Goal: Task Accomplishment & Management: Complete application form

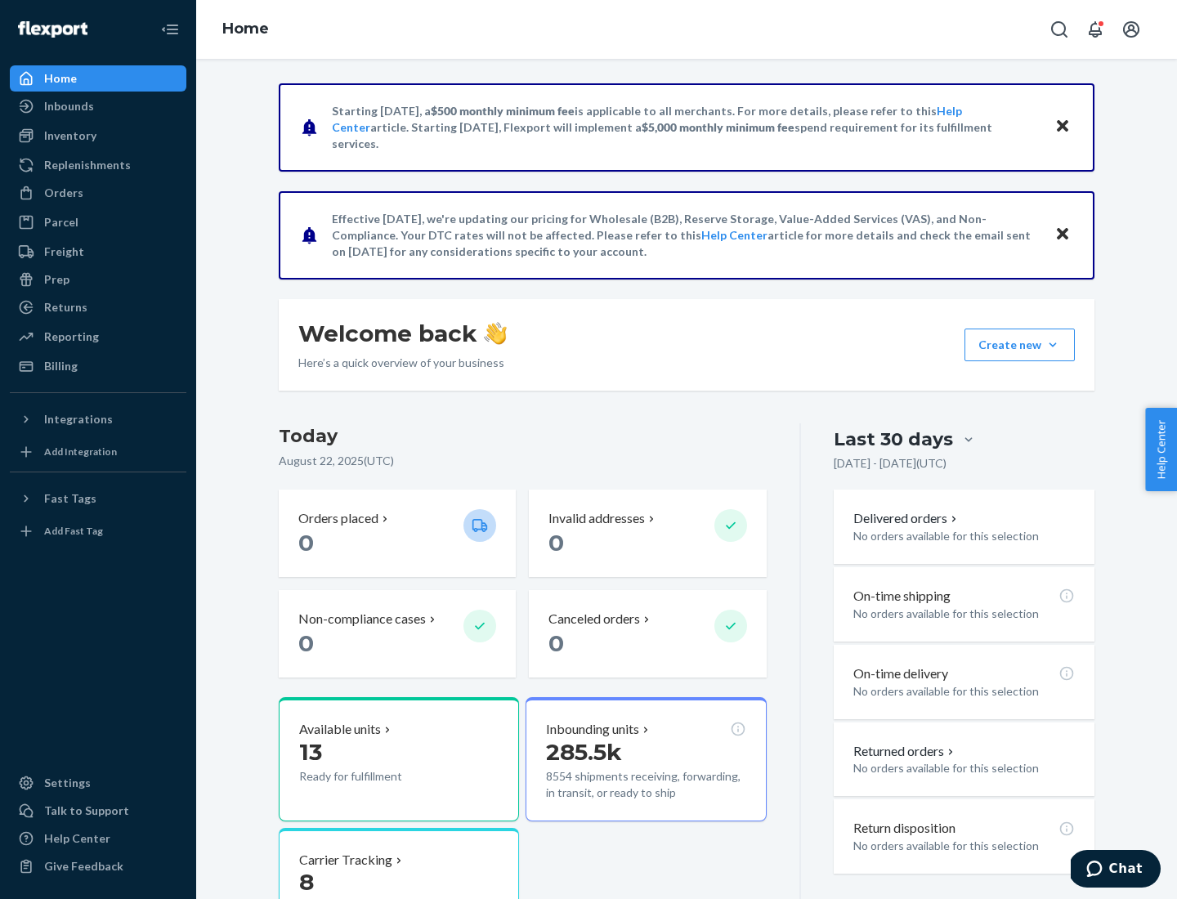
click at [1053, 345] on button "Create new Create new inbound Create new order Create new product" at bounding box center [1020, 345] width 110 height 33
click at [98, 106] on div "Inbounds" at bounding box center [97, 106] width 173 height 23
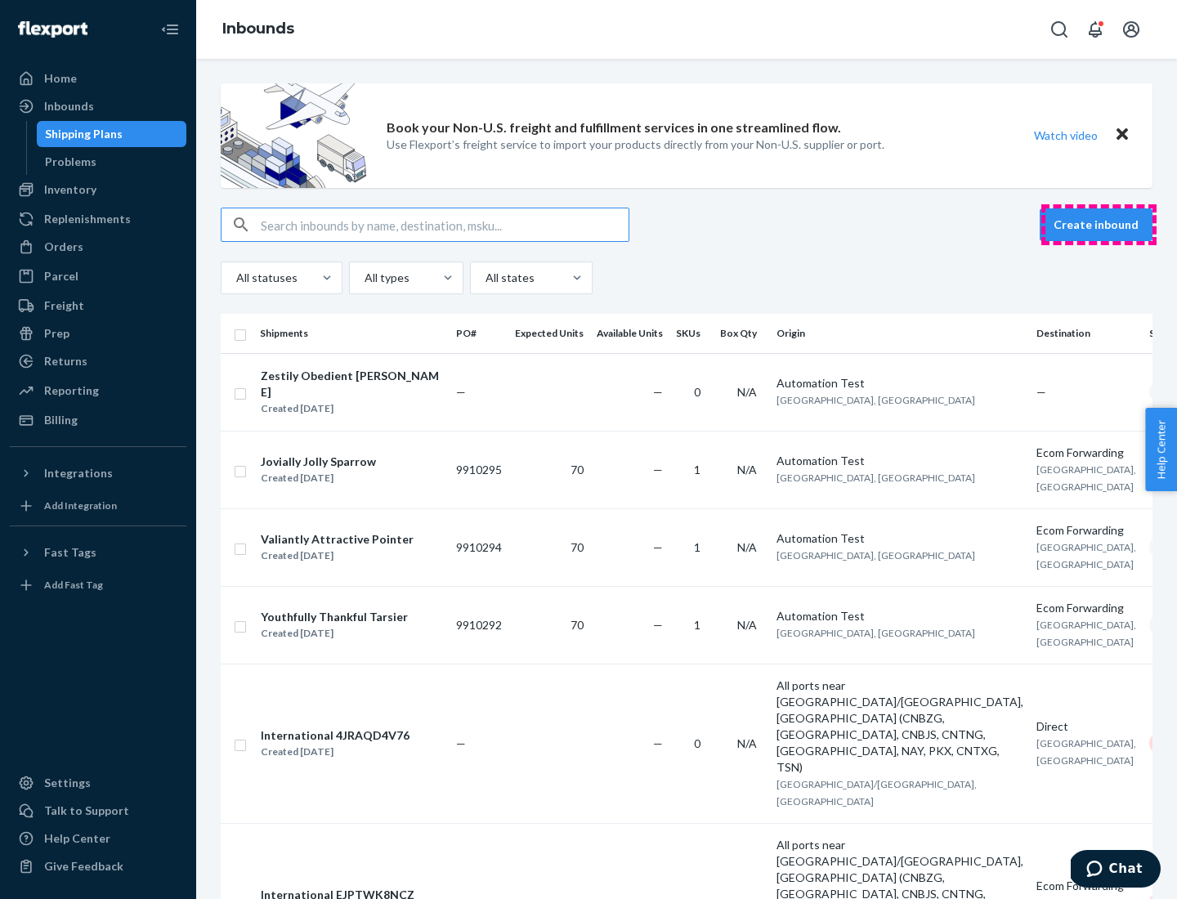
click at [1099, 225] on button "Create inbound" at bounding box center [1096, 224] width 113 height 33
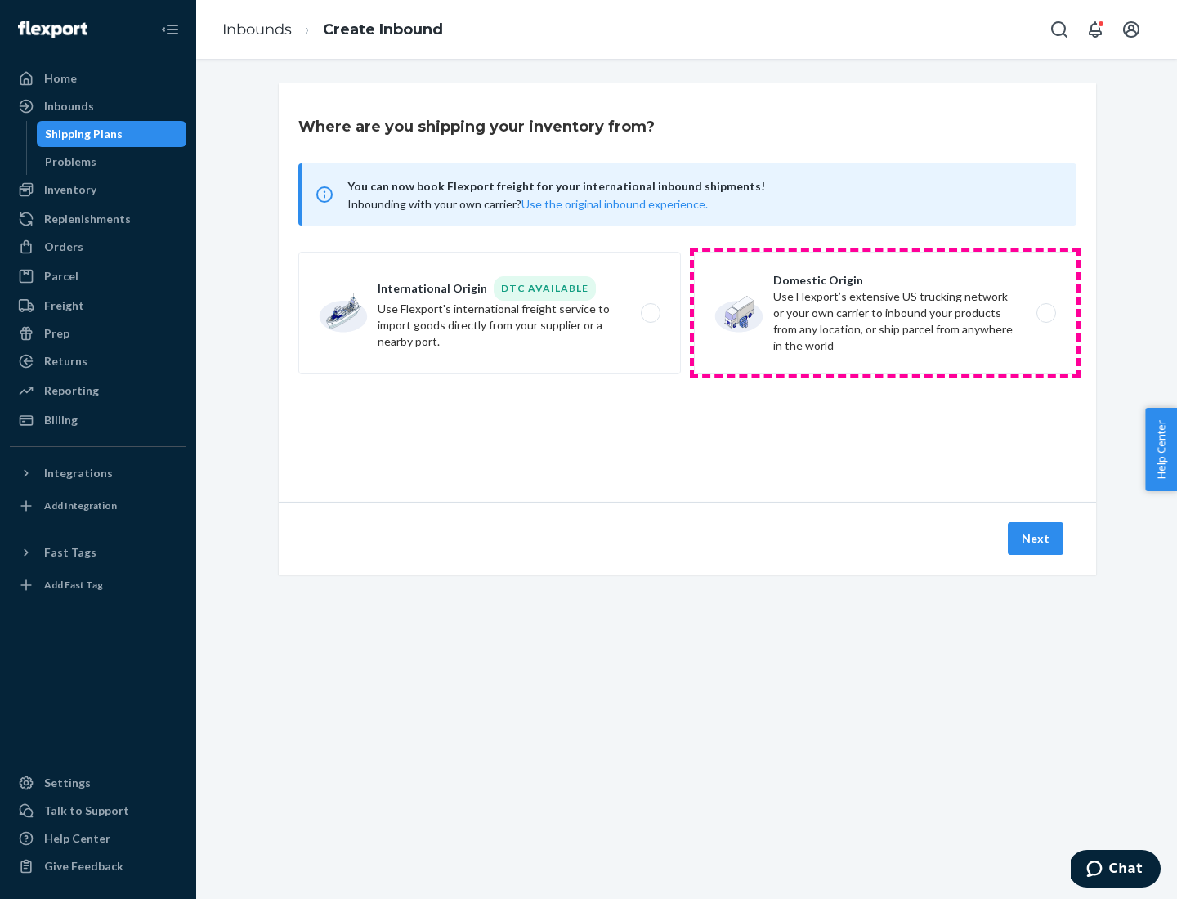
click at [885, 313] on label "Domestic Origin Use Flexport’s extensive US trucking network or your own carrie…" at bounding box center [885, 313] width 383 height 123
click at [1045, 313] on input "Domestic Origin Use Flexport’s extensive US trucking network or your own carrie…" at bounding box center [1050, 313] width 11 height 11
radio input "true"
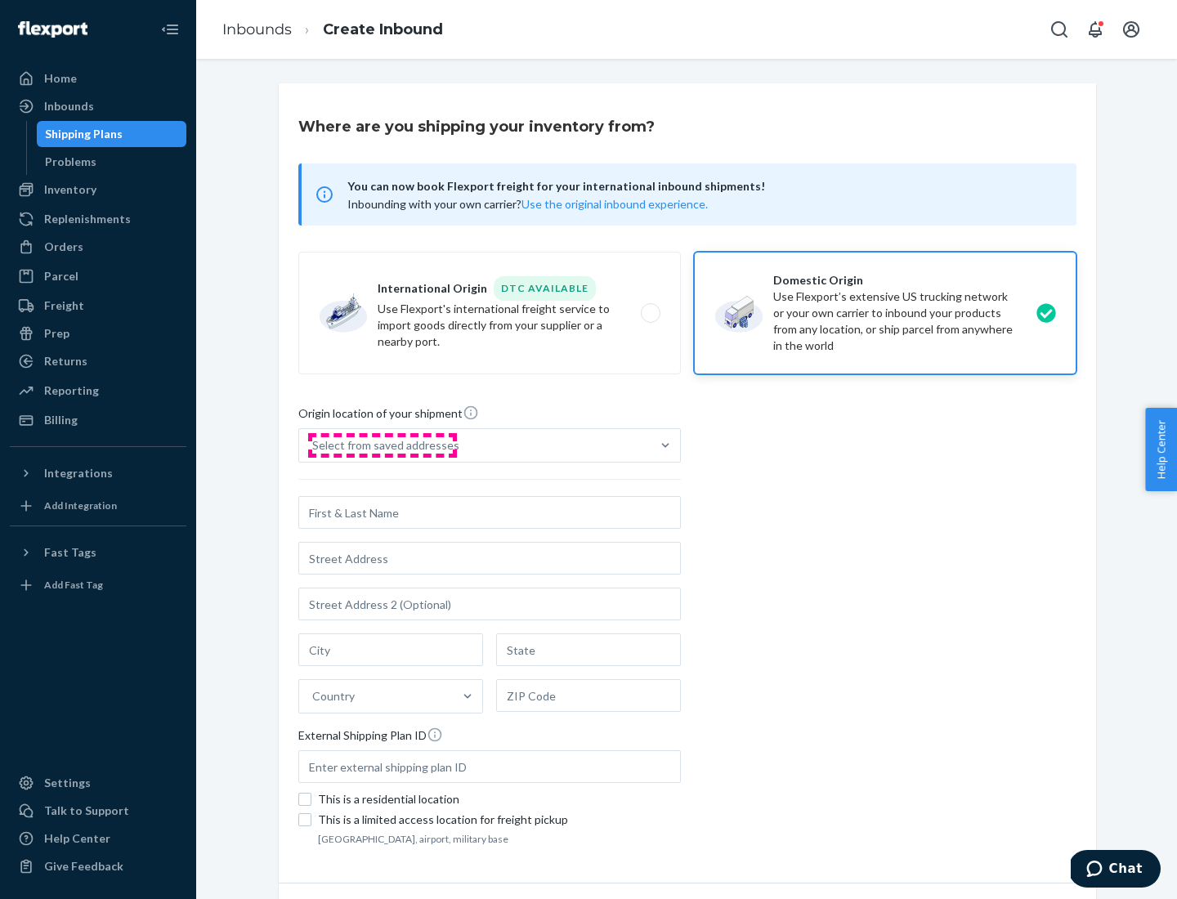
click at [382, 445] on div "Select from saved addresses" at bounding box center [385, 445] width 147 height 16
click at [314, 445] on input "Select from saved addresses" at bounding box center [313, 445] width 2 height 16
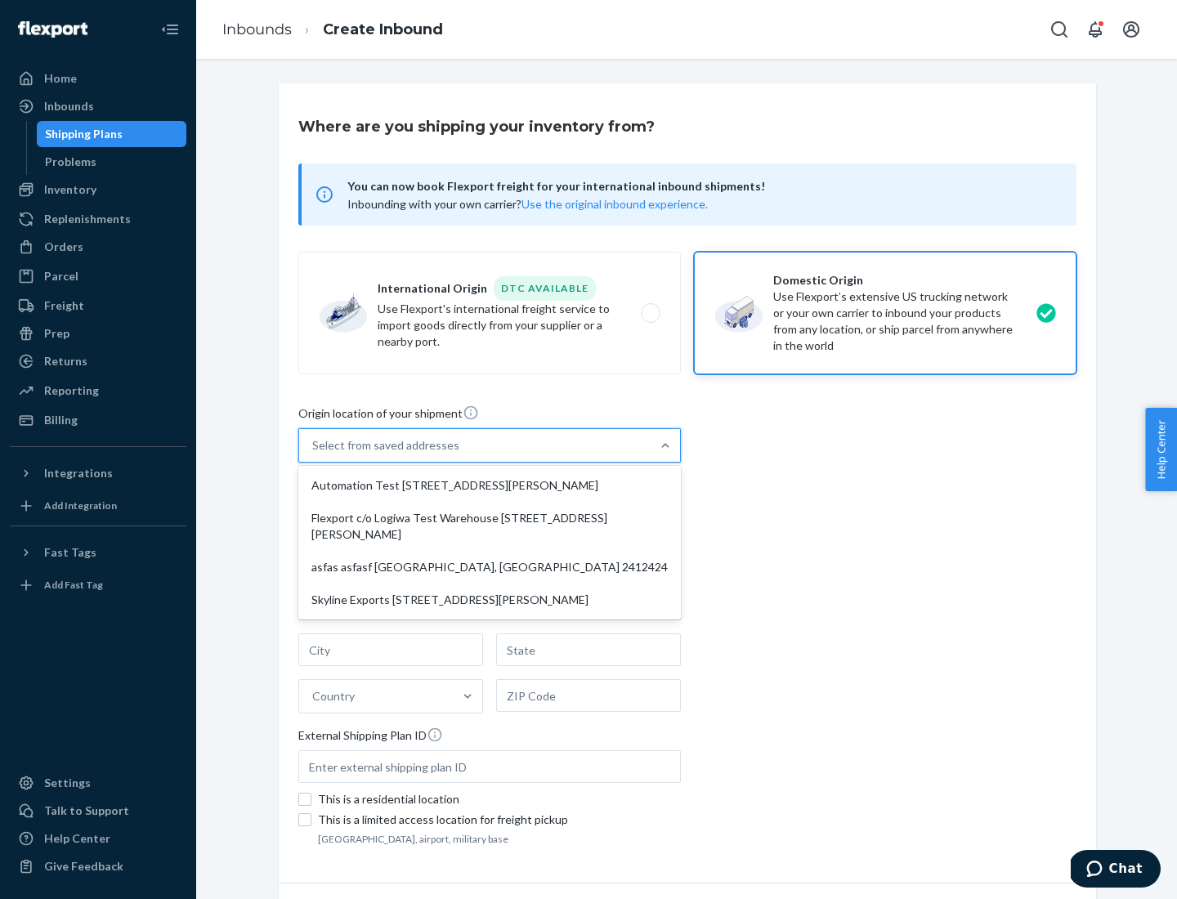
scroll to position [7, 0]
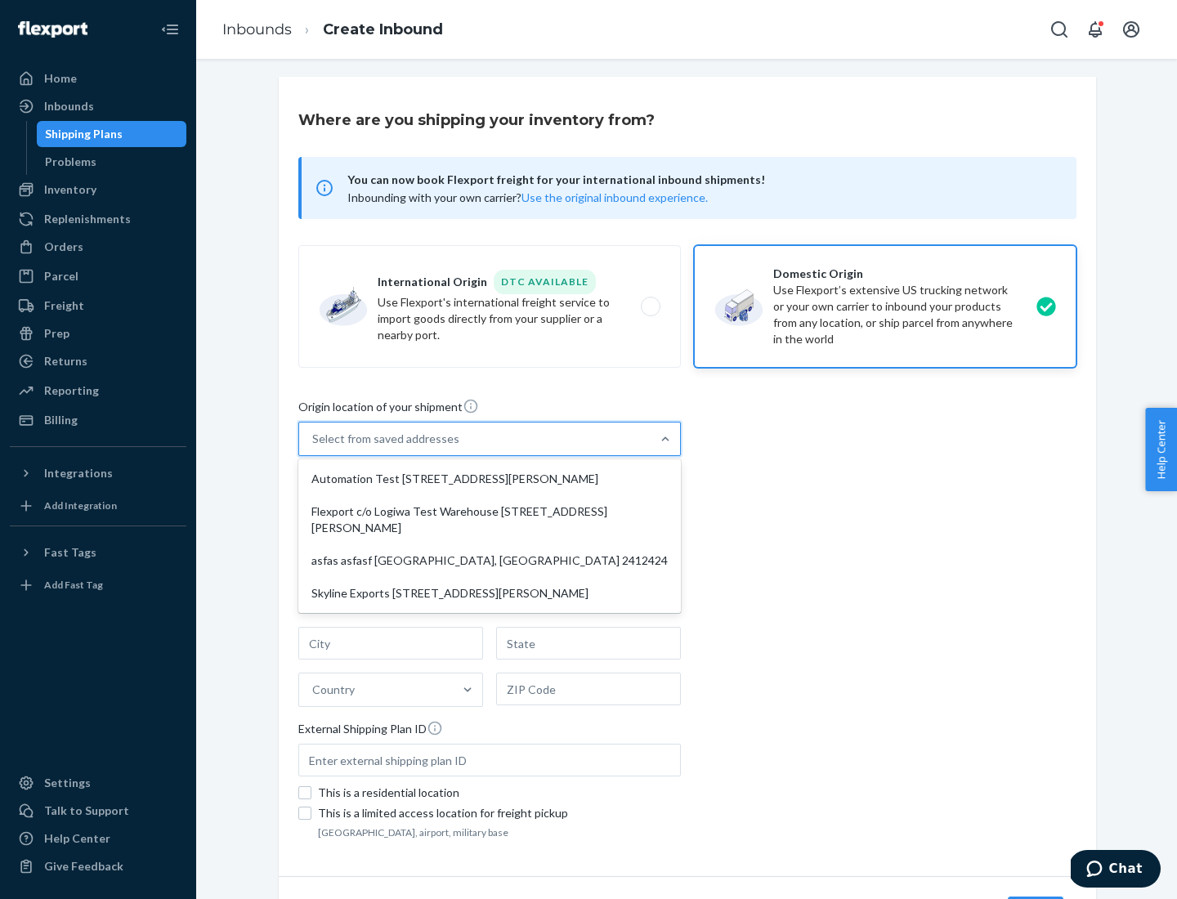
click at [490, 479] on div "Automation Test [STREET_ADDRESS][PERSON_NAME]" at bounding box center [490, 479] width 376 height 33
click at [314, 447] on input "option Automation Test [STREET_ADDRESS][PERSON_NAME] focused, 1 of 4. 4 results…" at bounding box center [313, 439] width 2 height 16
type input "Automation Test"
type input "9th Floor"
type input "[GEOGRAPHIC_DATA]"
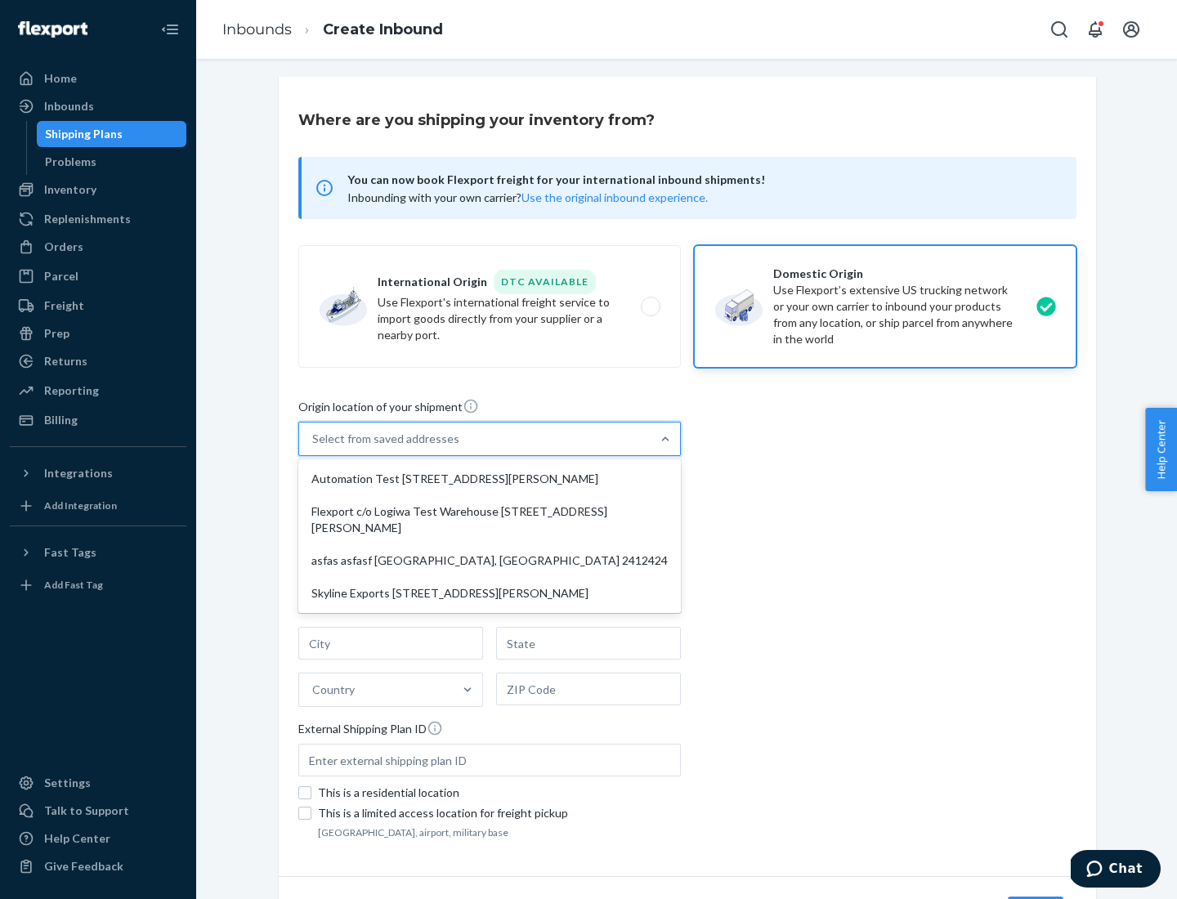
type input "CA"
type input "94104"
type input "[STREET_ADDRESS][PERSON_NAME]"
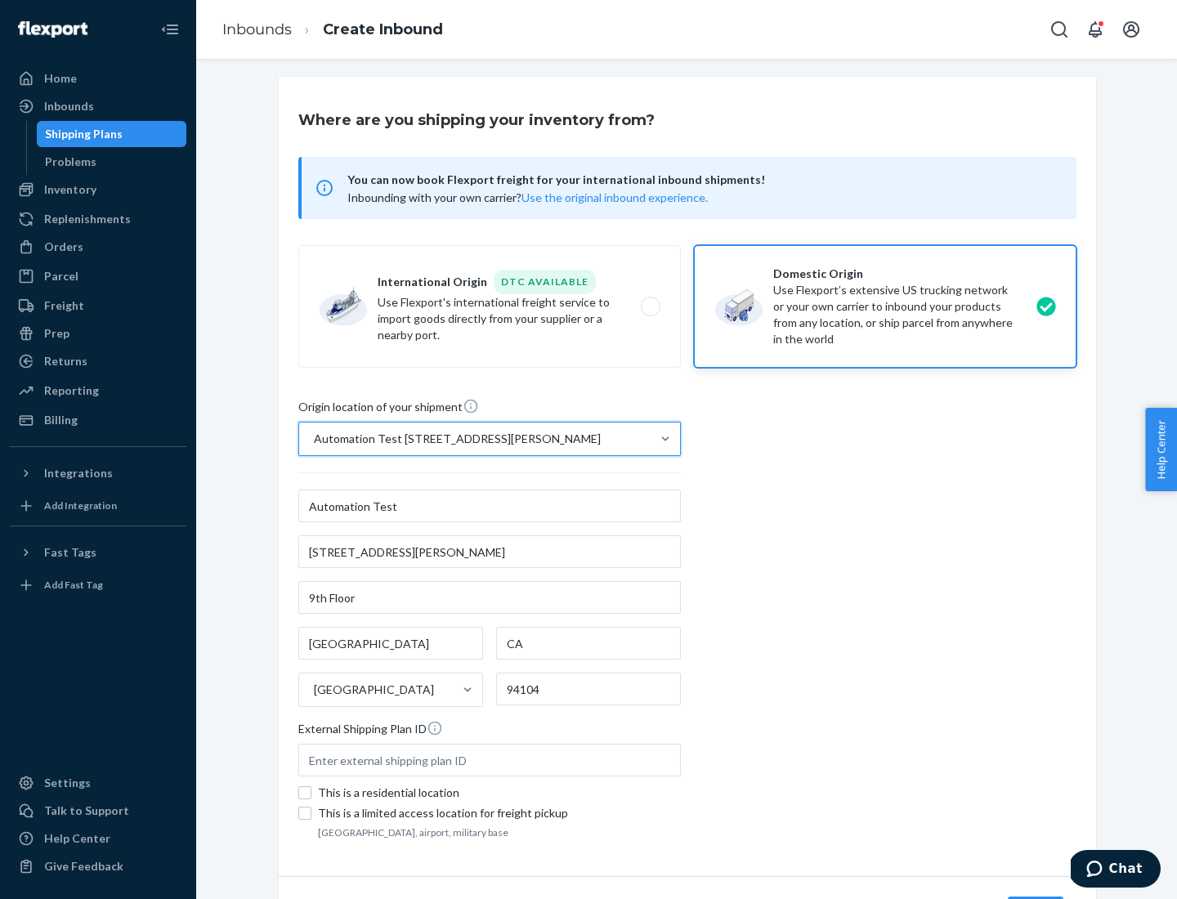
scroll to position [96, 0]
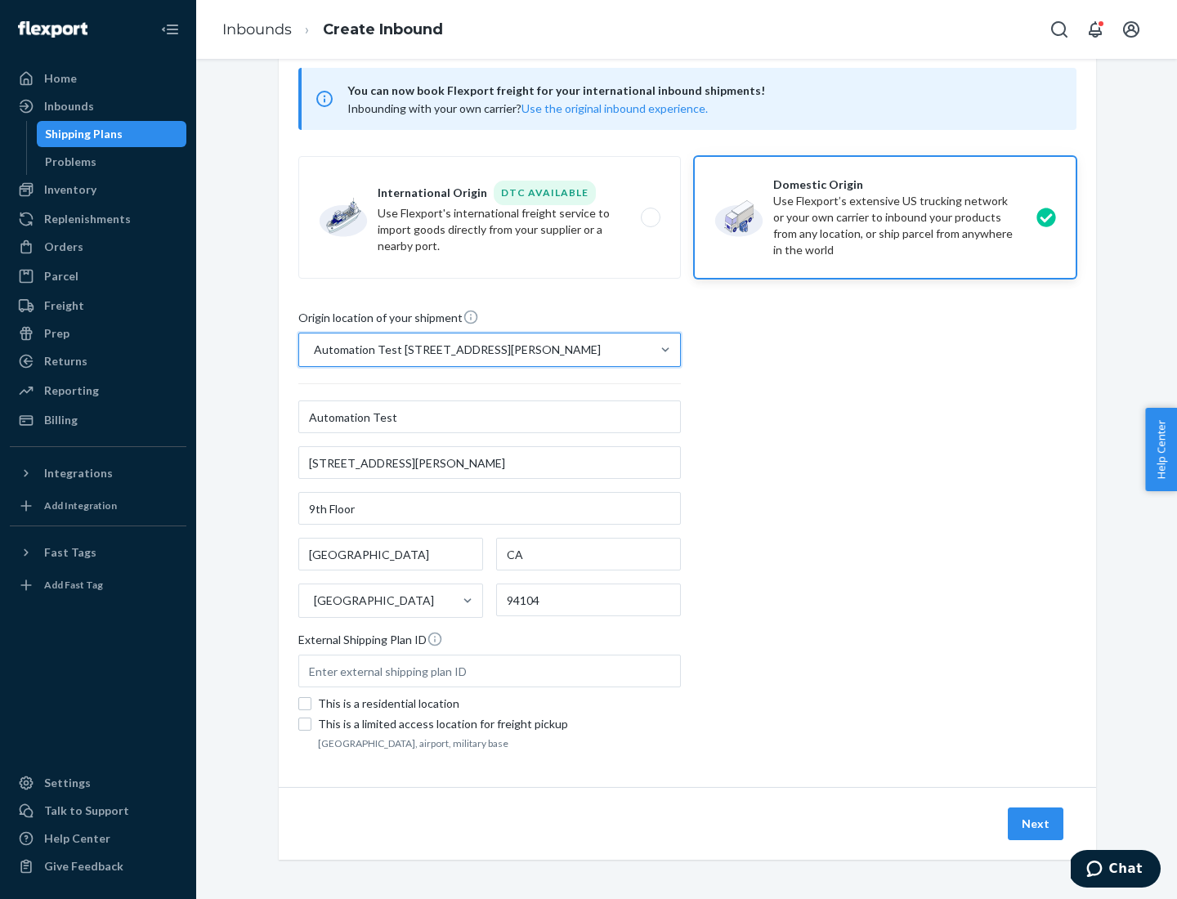
click at [1037, 824] on button "Next" at bounding box center [1036, 824] width 56 height 33
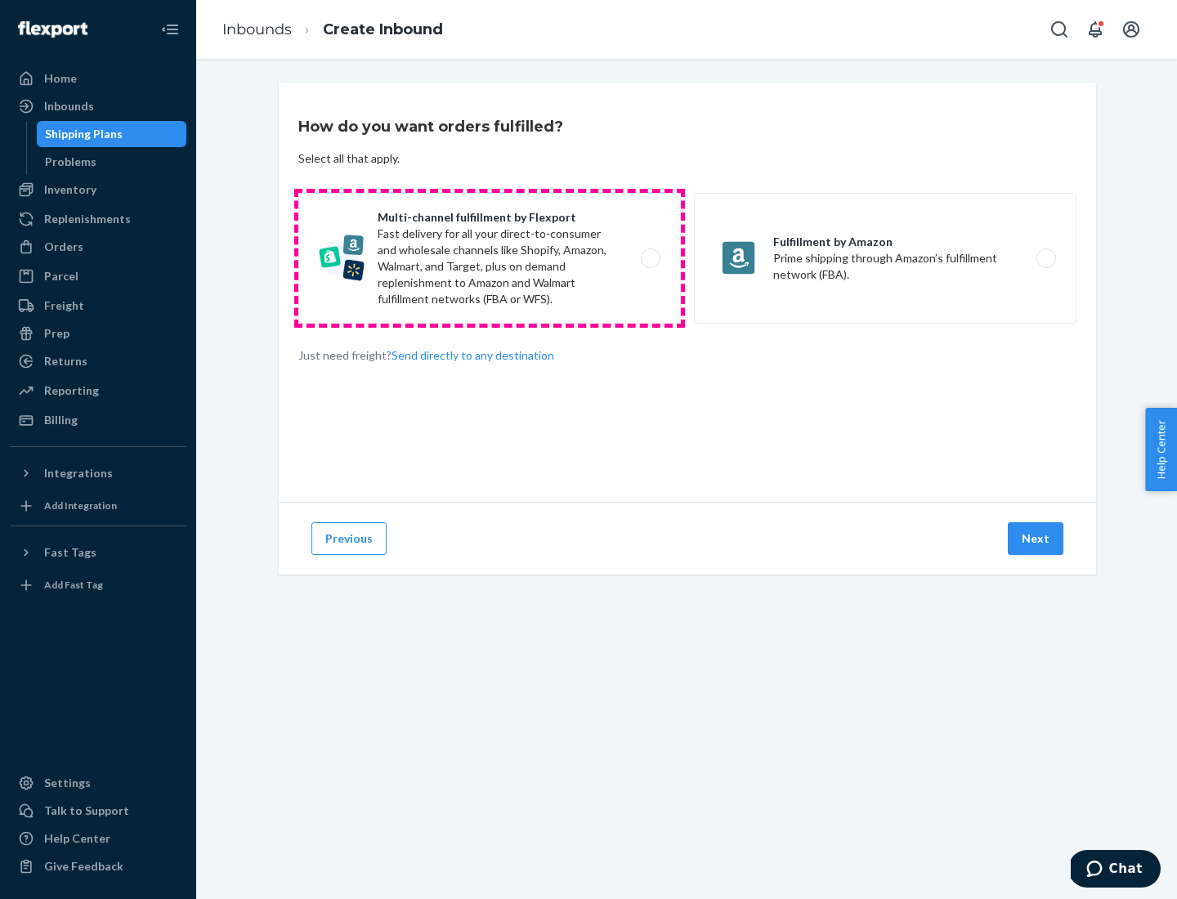
click at [490, 258] on label "Multi-channel fulfillment by Flexport Fast delivery for all your direct-to-cons…" at bounding box center [489, 258] width 383 height 131
click at [650, 258] on input "Multi-channel fulfillment by Flexport Fast delivery for all your direct-to-cons…" at bounding box center [655, 258] width 11 height 11
radio input "true"
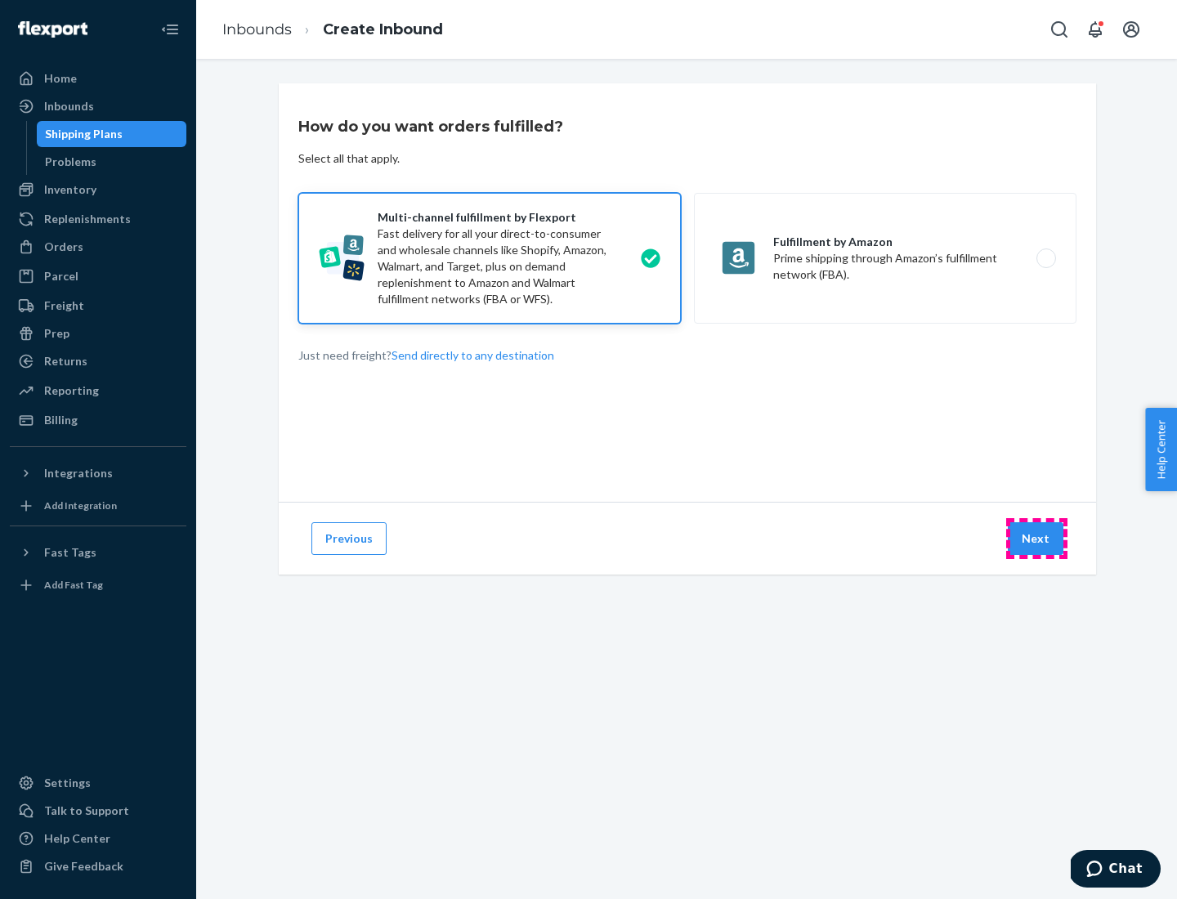
click at [1037, 539] on button "Next" at bounding box center [1036, 538] width 56 height 33
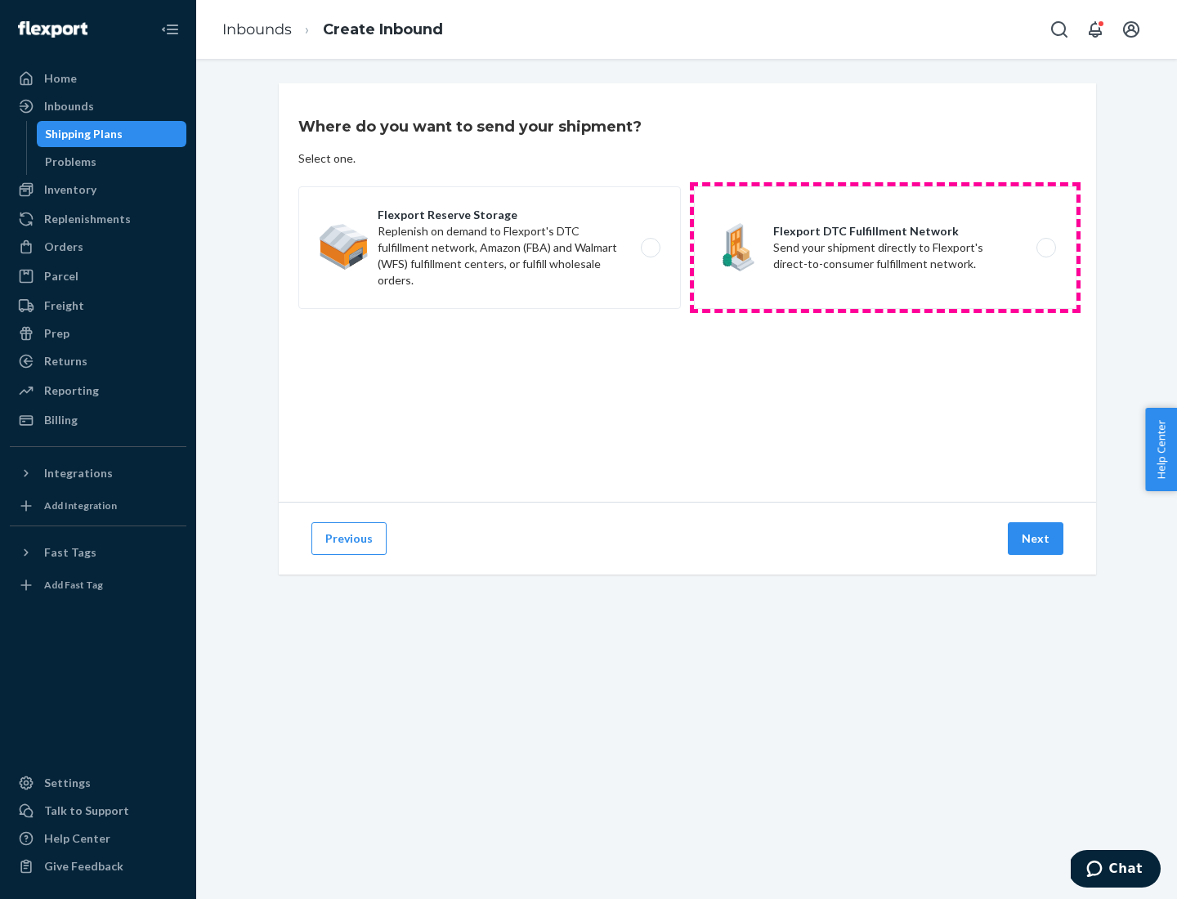
click at [885, 248] on label "Flexport DTC Fulfillment Network Send your shipment directly to Flexport's dire…" at bounding box center [885, 247] width 383 height 123
click at [1045, 248] on input "Flexport DTC Fulfillment Network Send your shipment directly to Flexport's dire…" at bounding box center [1050, 248] width 11 height 11
radio input "true"
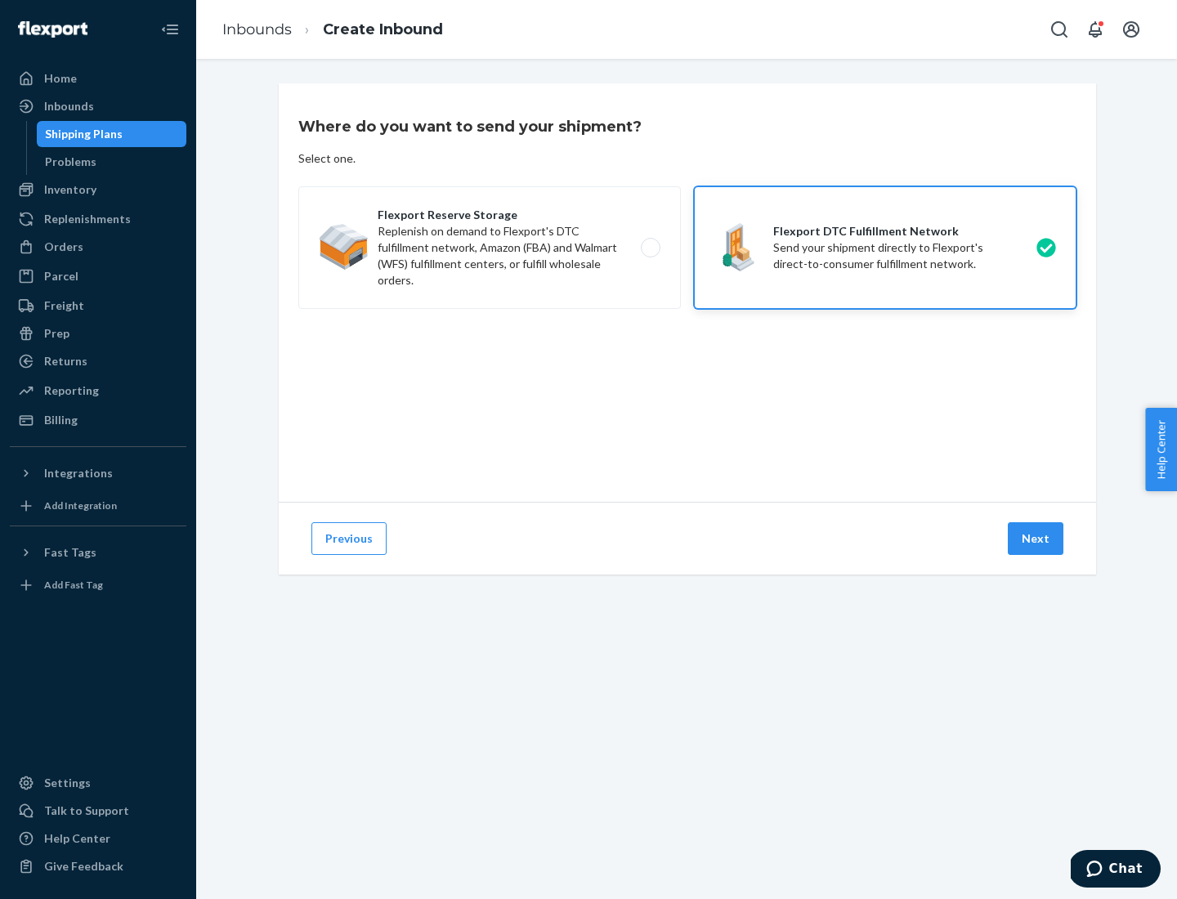
click at [1037, 539] on button "Next" at bounding box center [1036, 538] width 56 height 33
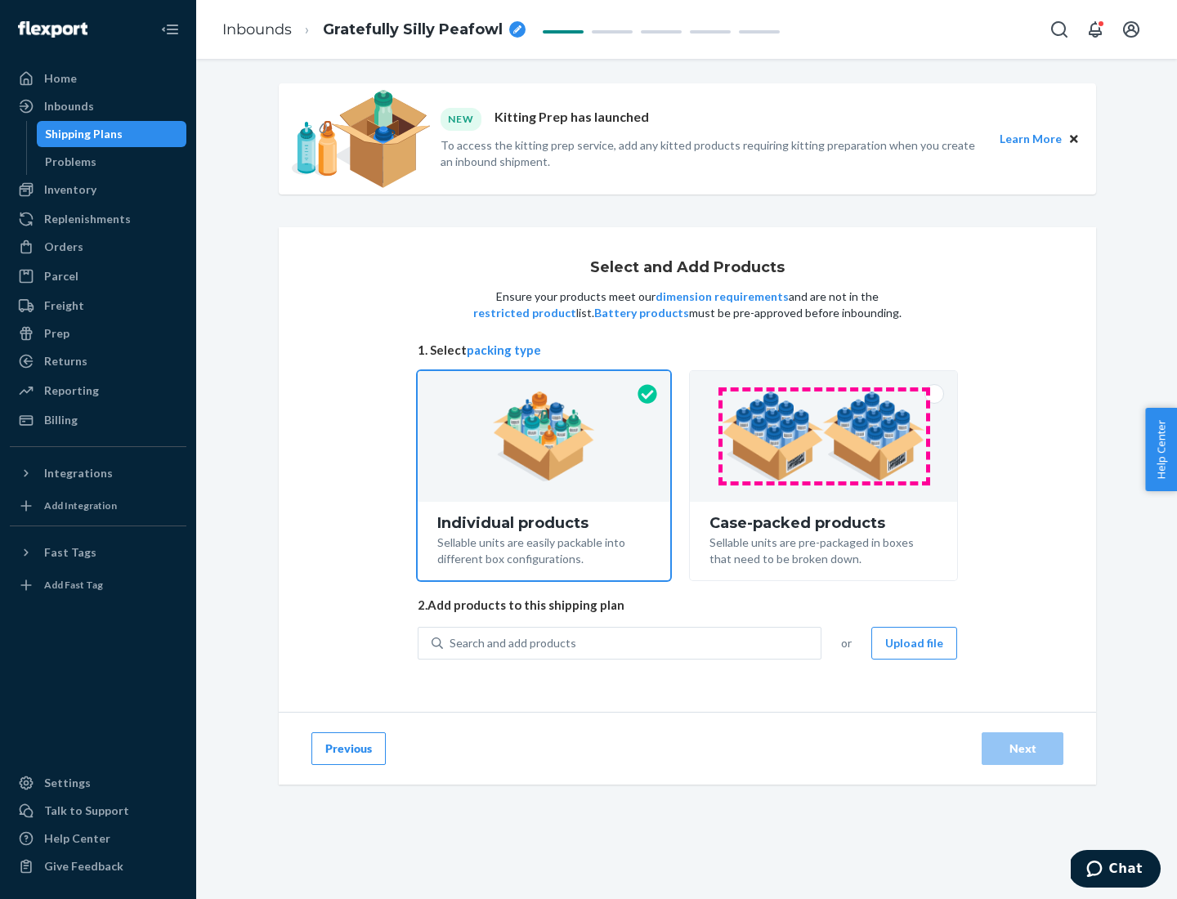
click at [824, 437] on img at bounding box center [824, 437] width 204 height 90
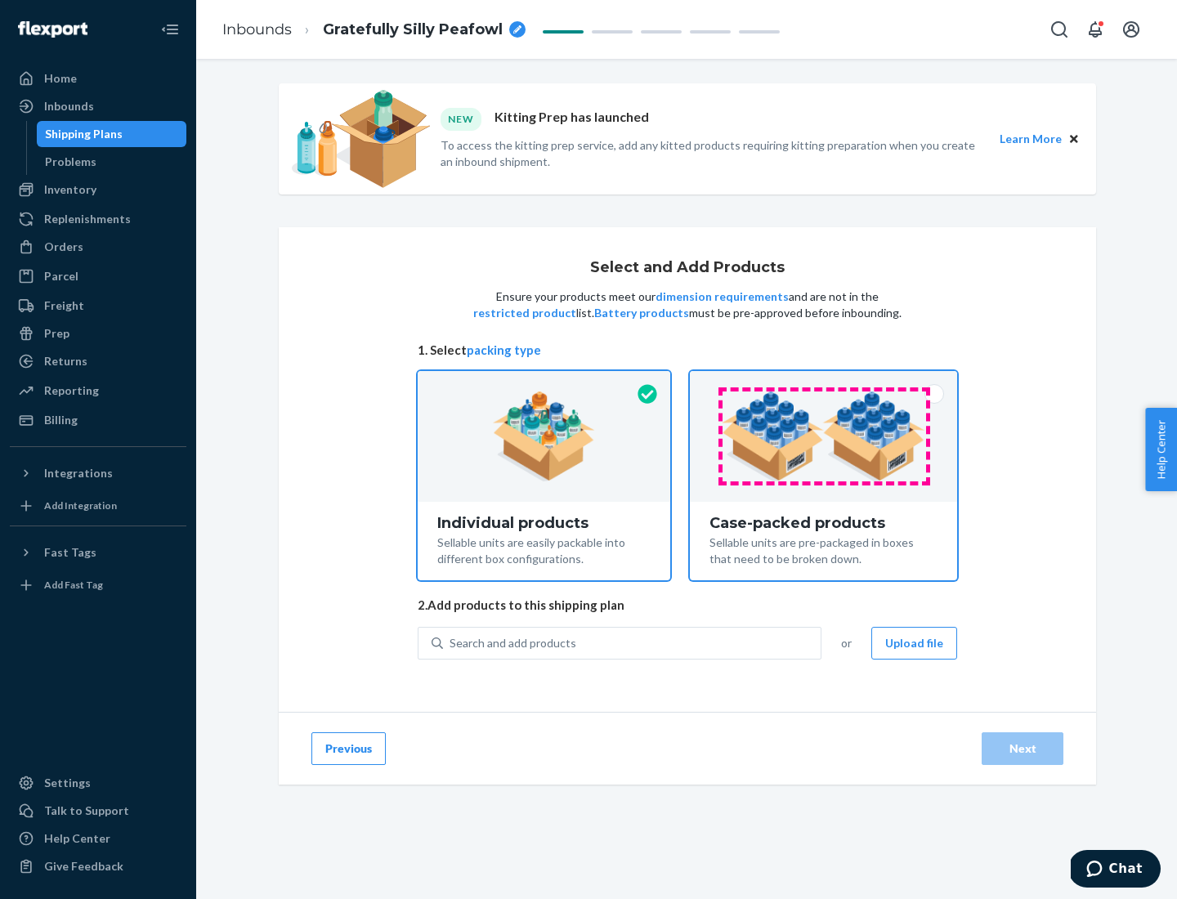
click at [824, 382] on input "Case-packed products Sellable units are pre-packaged in boxes that need to be b…" at bounding box center [823, 376] width 11 height 11
radio input "true"
radio input "false"
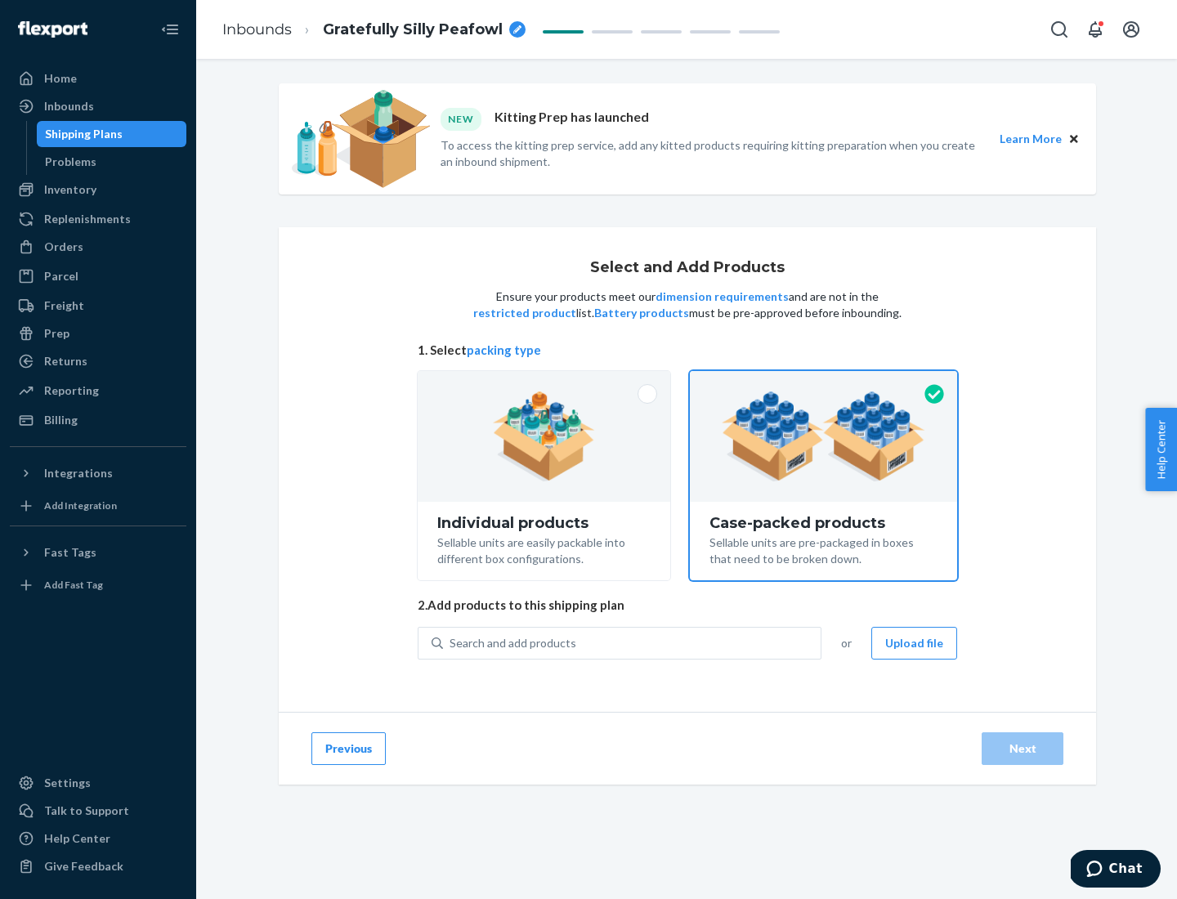
click at [633, 643] on div "Search and add products" at bounding box center [632, 643] width 378 height 29
click at [451, 643] on input "Search and add products" at bounding box center [451, 643] width 2 height 16
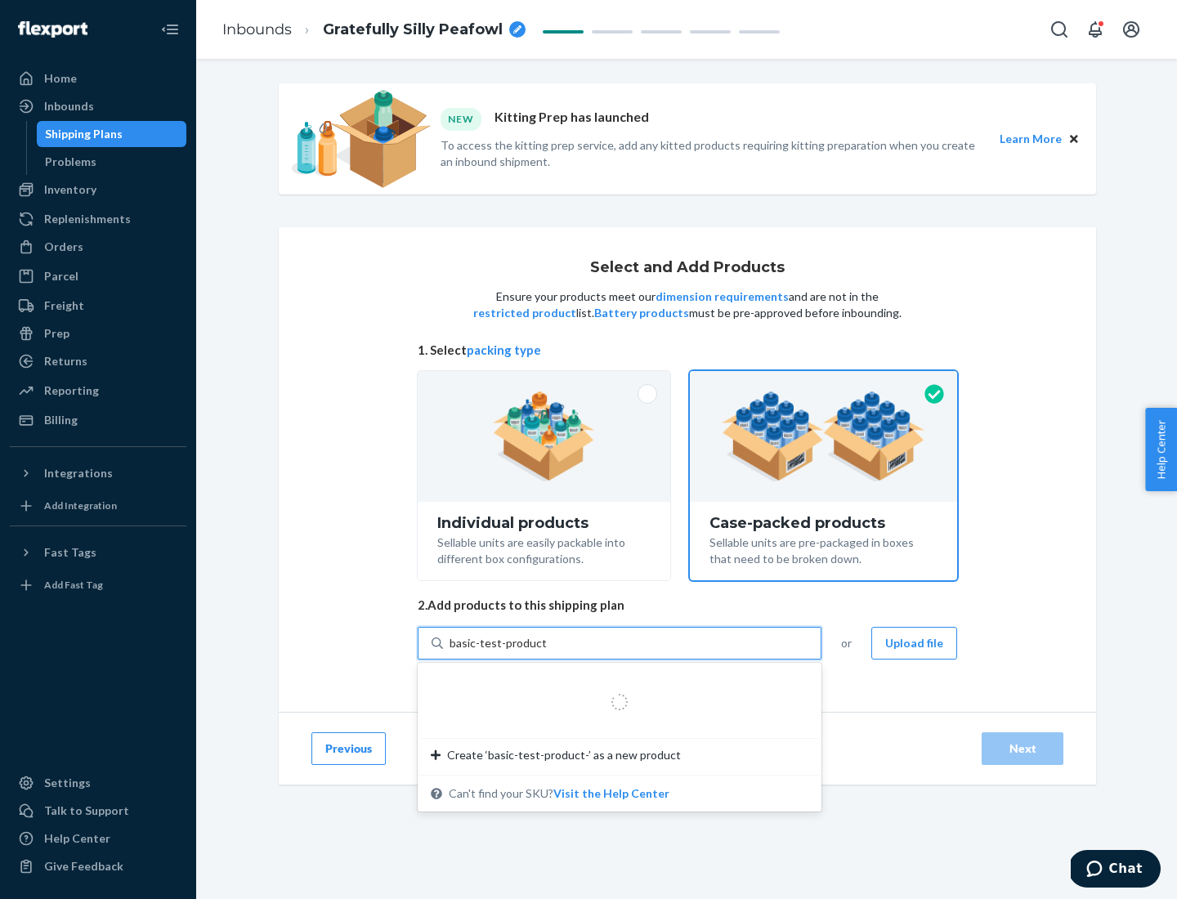
type input "basic-test-product-1"
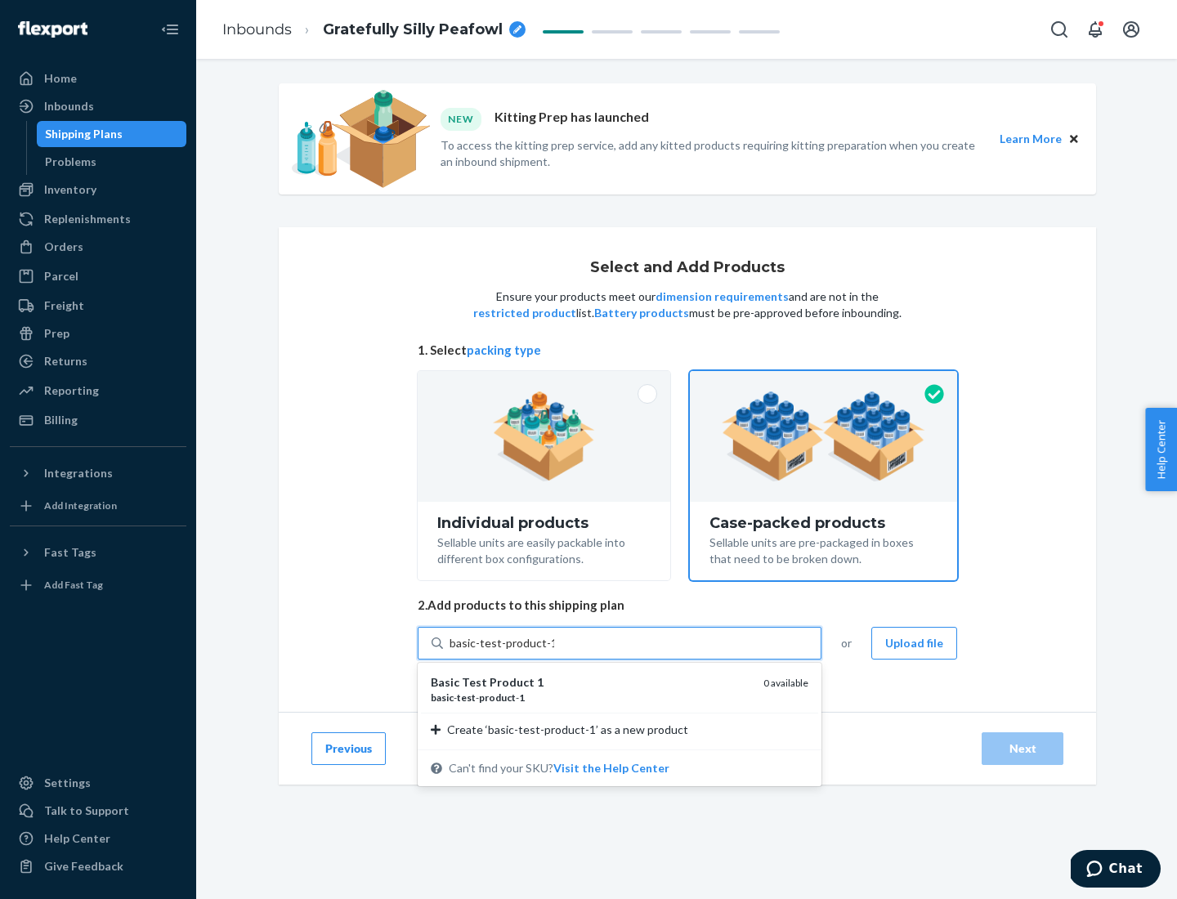
click at [591, 697] on div "basic - test - product - 1" at bounding box center [591, 698] width 320 height 14
click at [554, 651] on input "basic-test-product-1" at bounding box center [502, 643] width 105 height 16
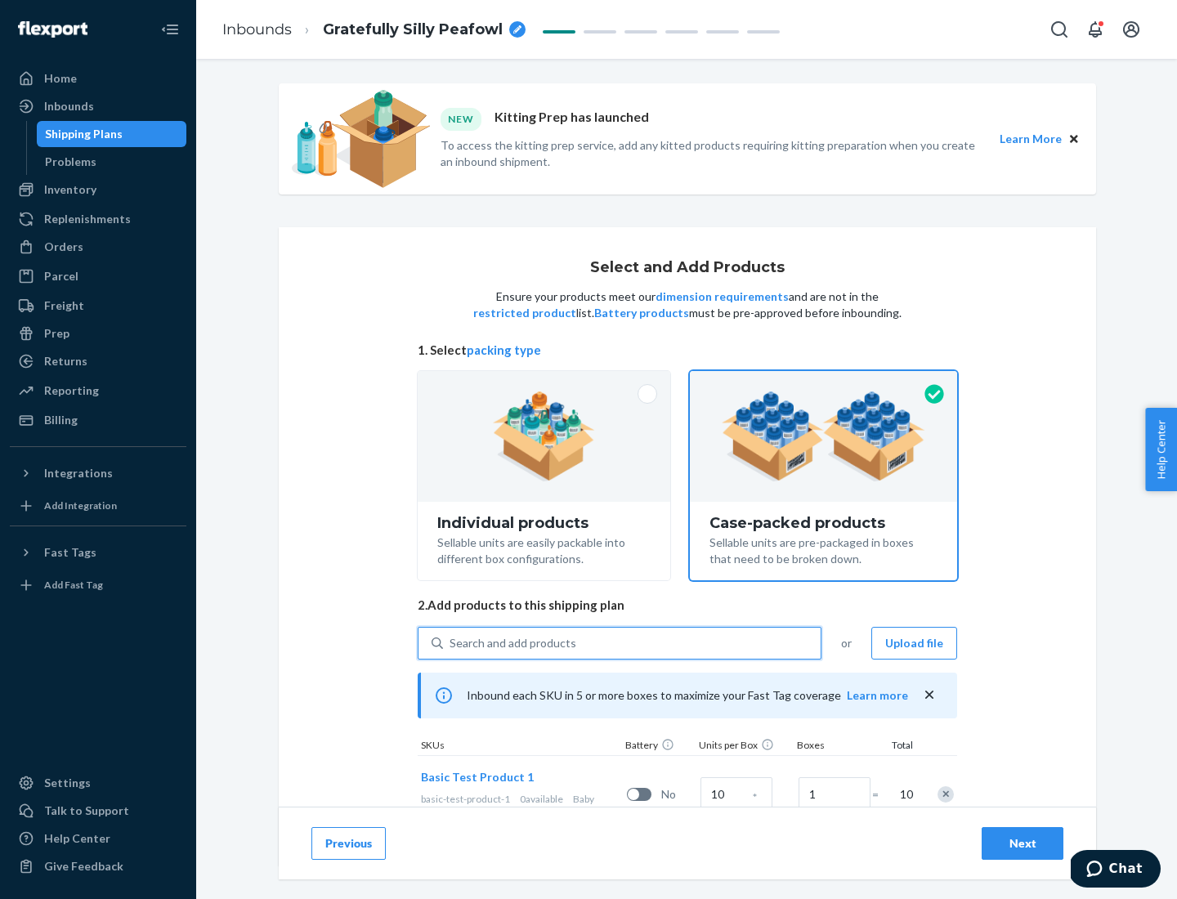
scroll to position [59, 0]
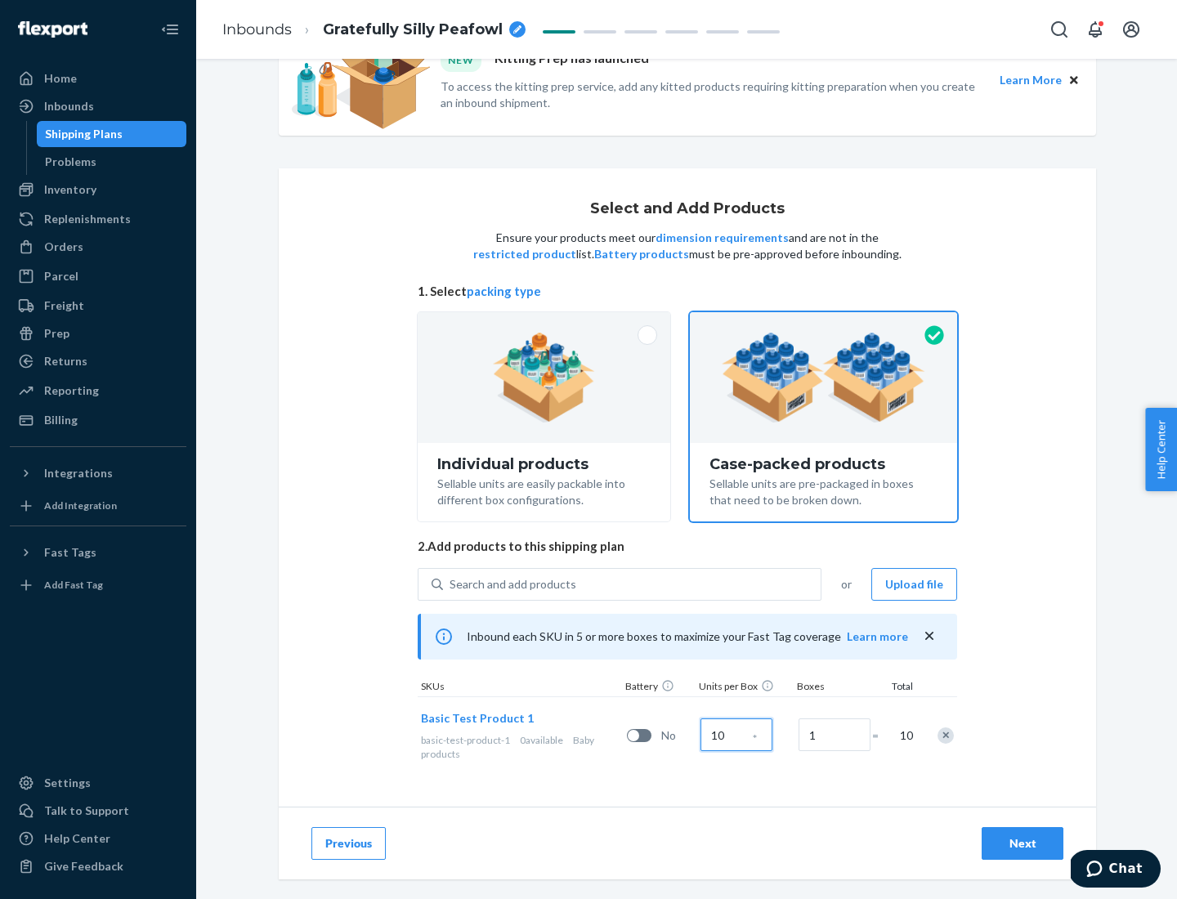
type input "10"
type input "7"
click at [1023, 844] on div "Next" at bounding box center [1023, 843] width 54 height 16
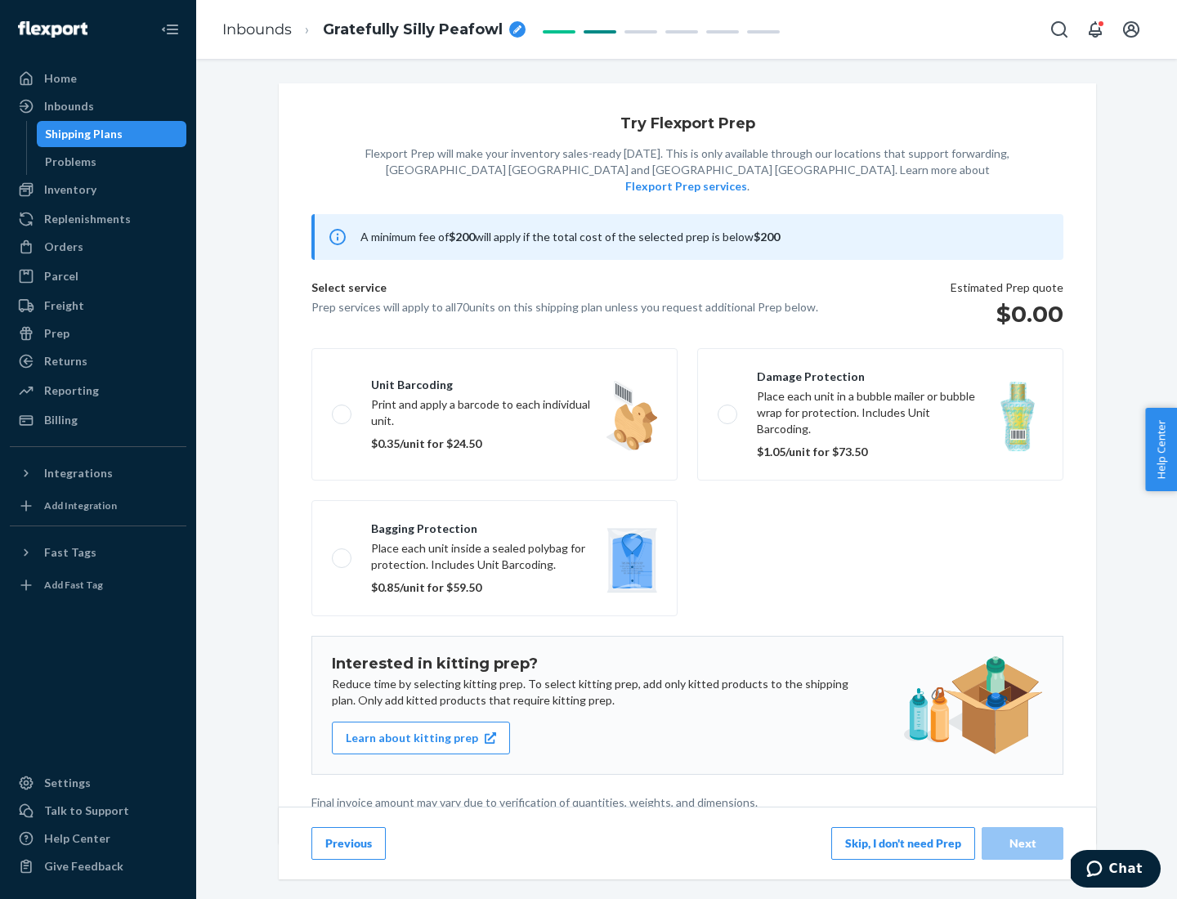
scroll to position [4, 0]
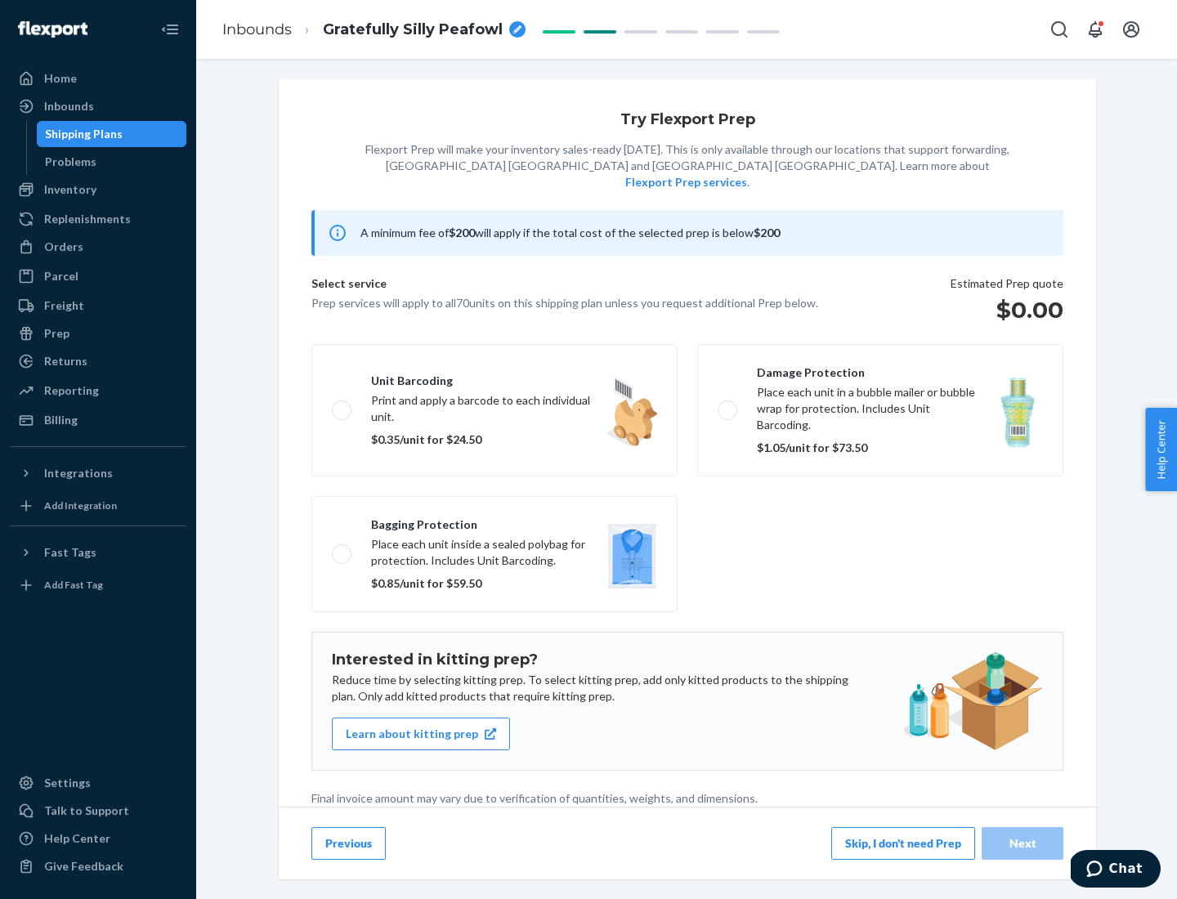
click at [495, 521] on label "Bagging protection Place each unit inside a sealed polybag for protection. Incl…" at bounding box center [494, 554] width 366 height 116
click at [343, 548] on input "Bagging protection Place each unit inside a sealed polybag for protection. Incl…" at bounding box center [337, 553] width 11 height 11
checkbox input "true"
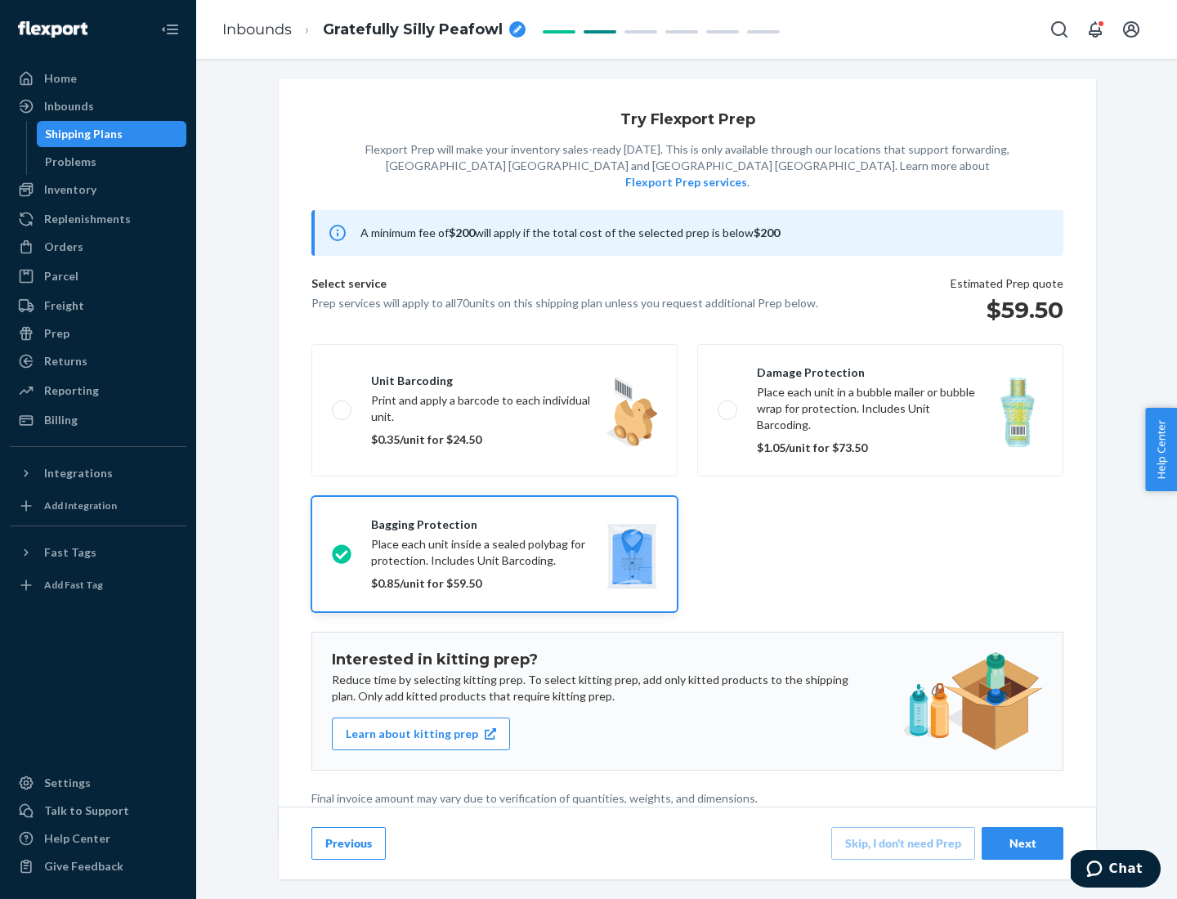
click at [1023, 843] on div "Next" at bounding box center [1023, 843] width 54 height 16
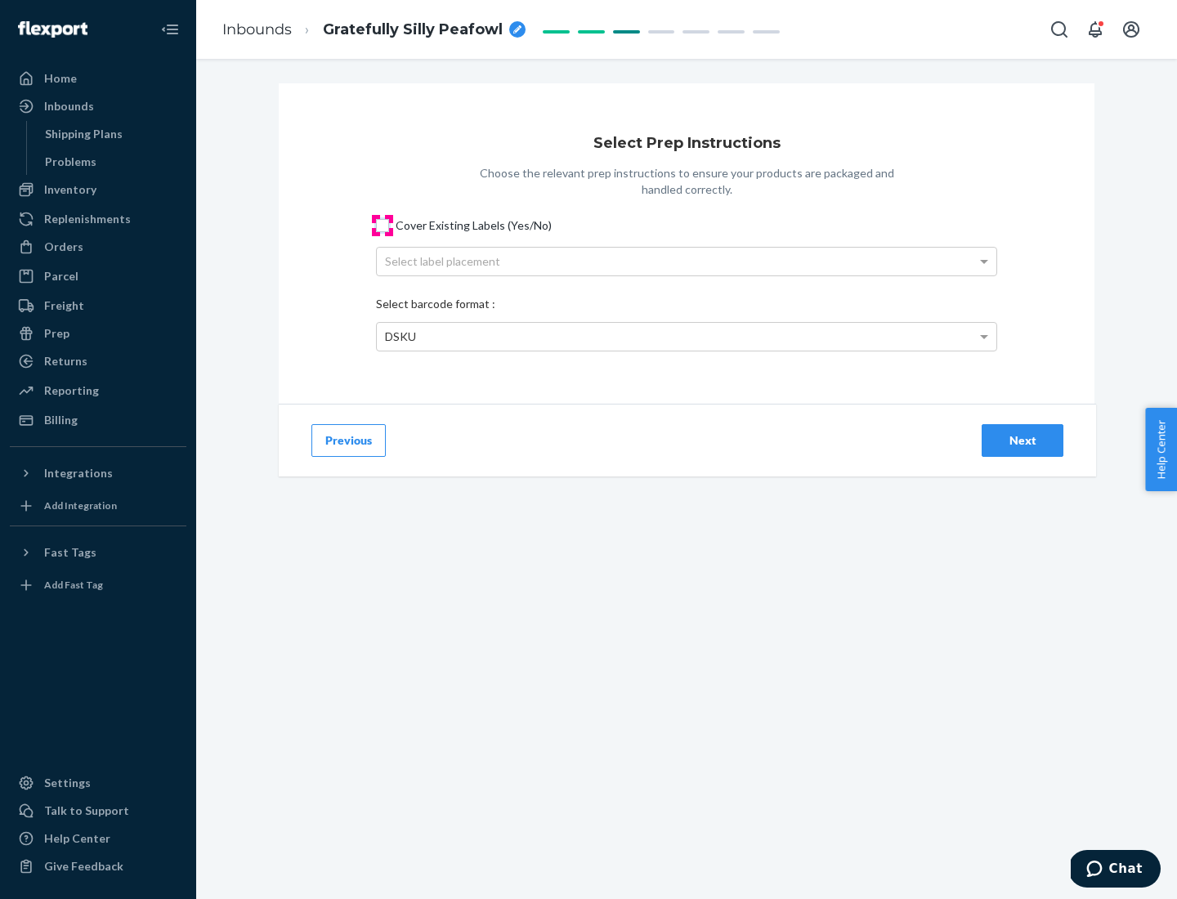
click at [383, 225] on input "Cover Existing Labels (Yes/No)" at bounding box center [382, 225] width 13 height 13
checkbox input "true"
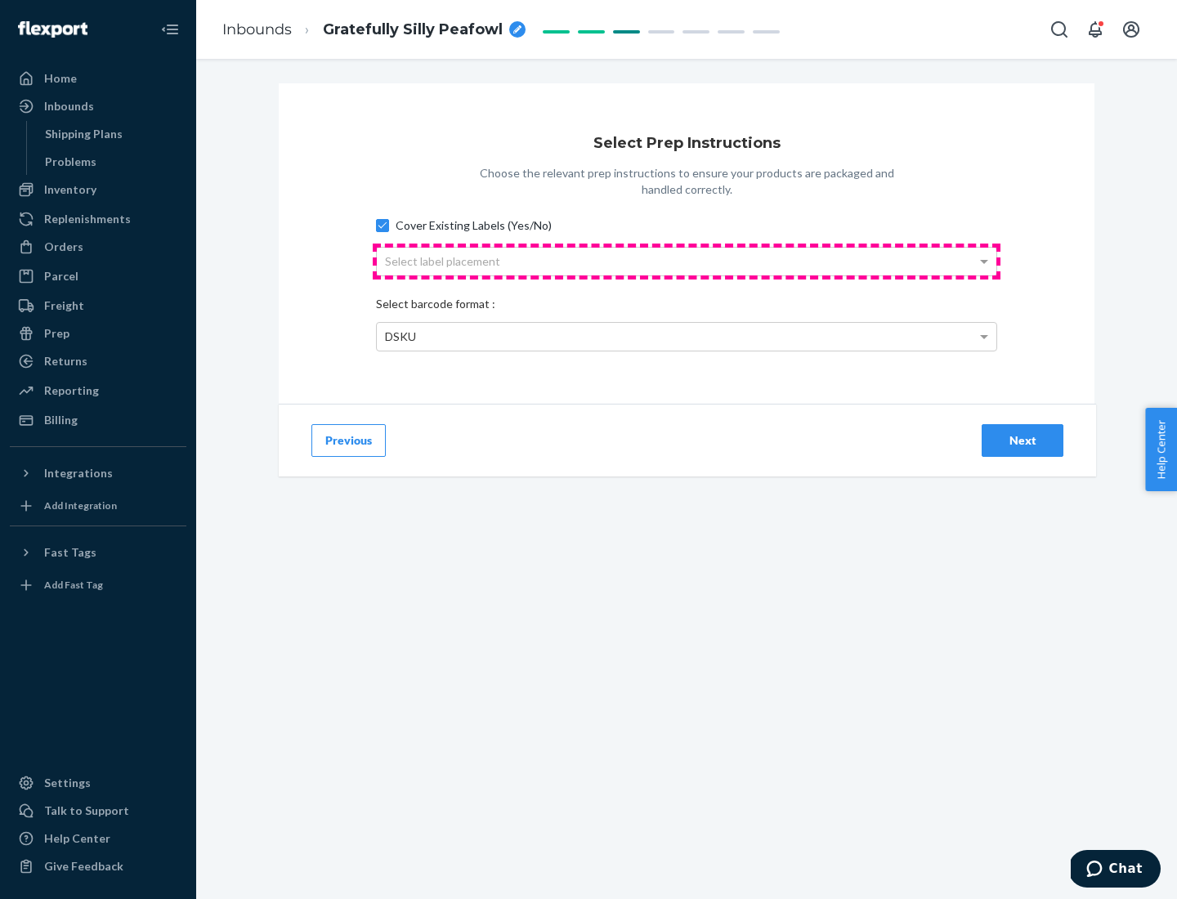
click at [687, 261] on div "Select label placement" at bounding box center [687, 262] width 620 height 28
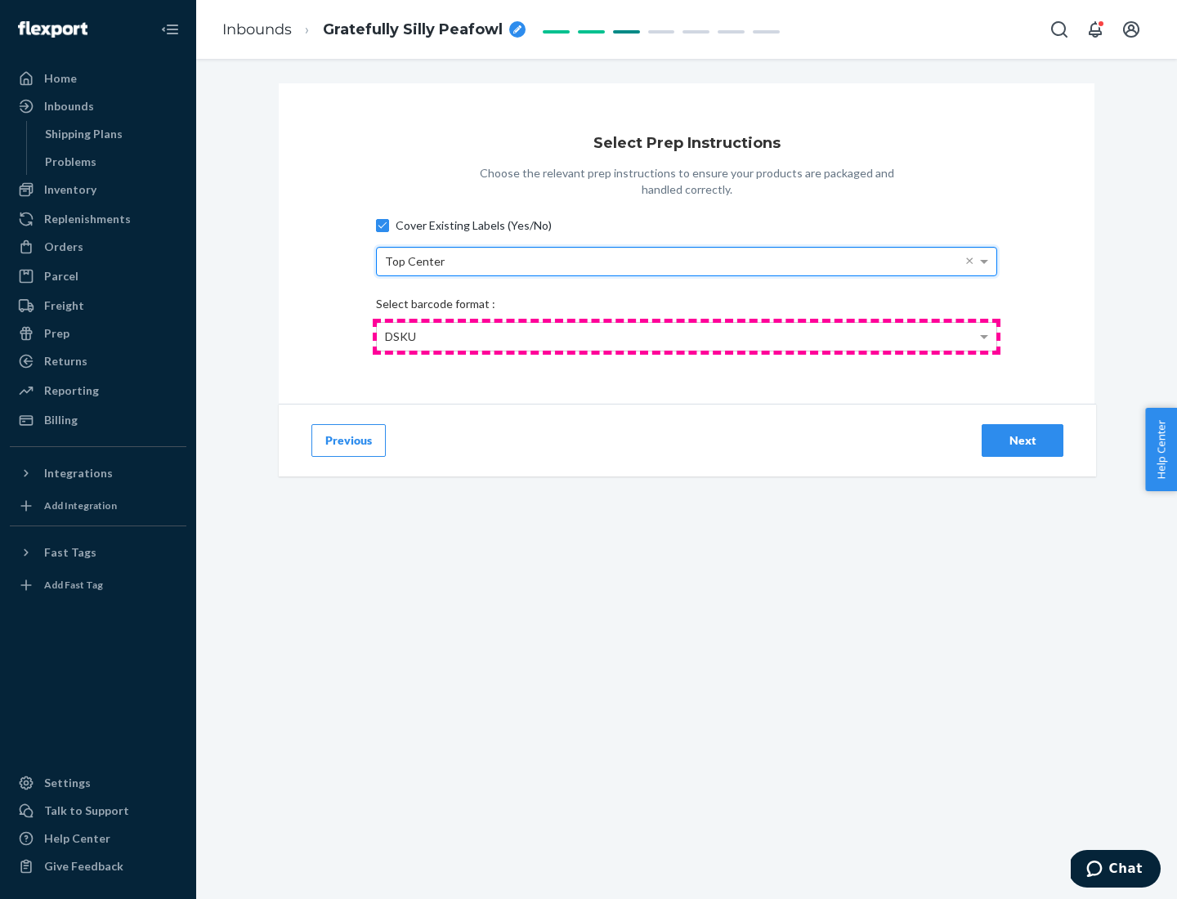
click at [687, 336] on div "DSKU" at bounding box center [687, 337] width 620 height 28
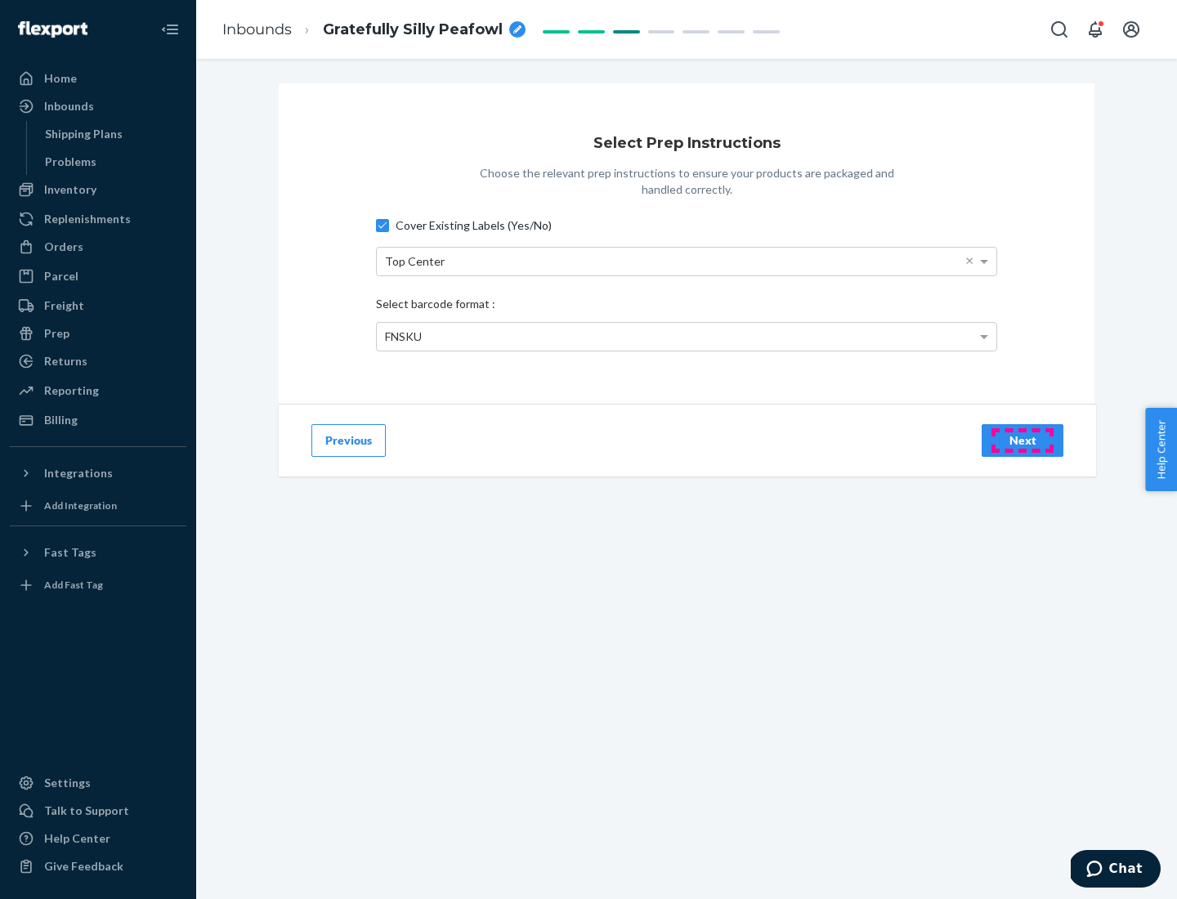
click at [1023, 440] on div "Next" at bounding box center [1023, 440] width 54 height 16
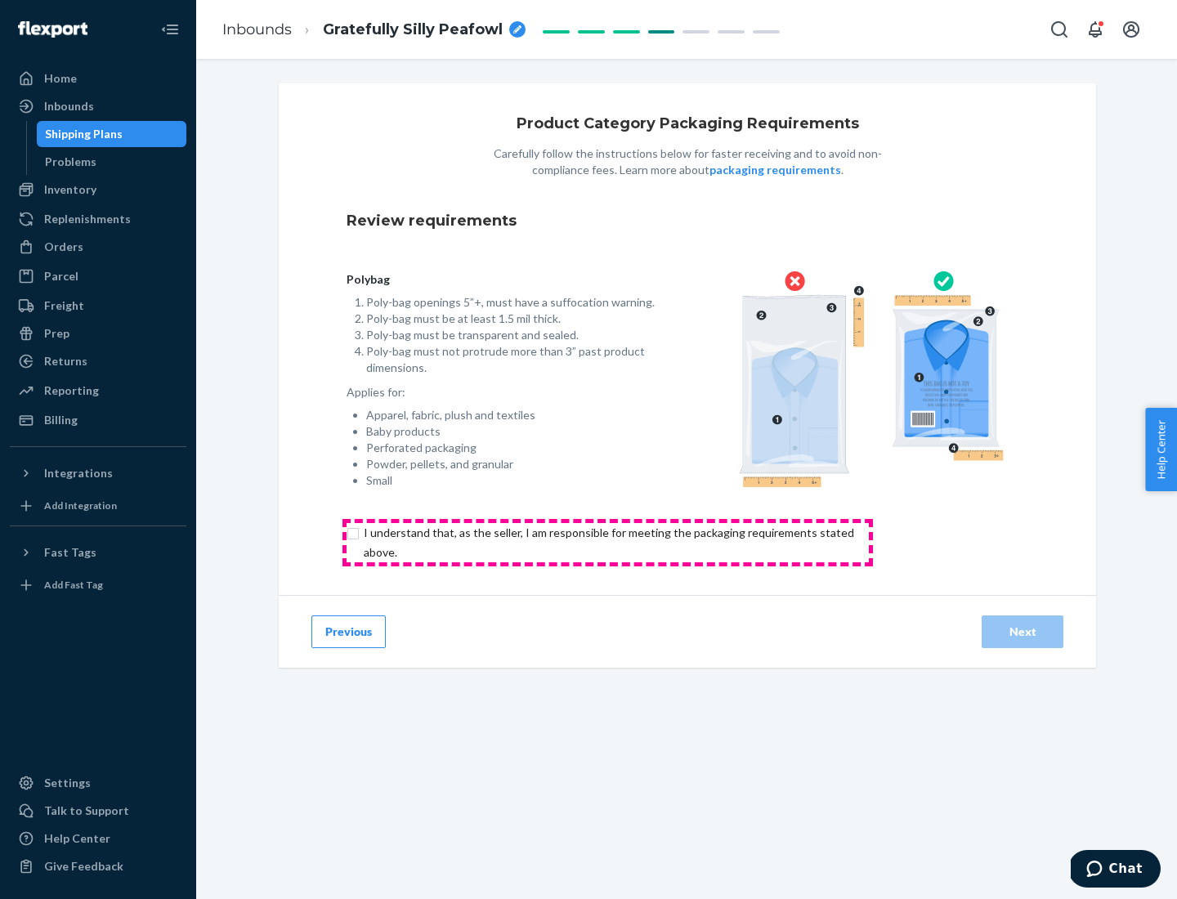
click at [607, 542] on input "checkbox" at bounding box center [619, 542] width 544 height 39
checkbox input "true"
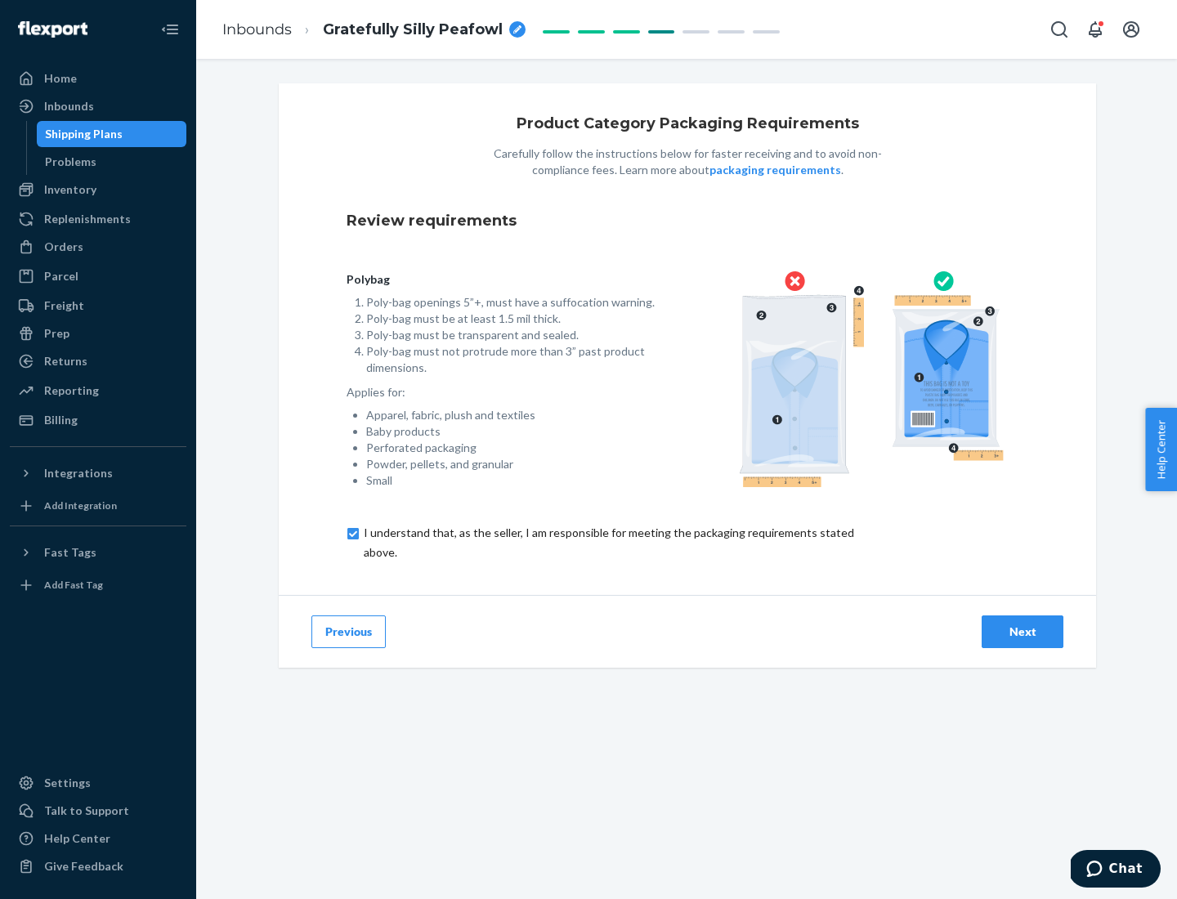
click at [1023, 631] on div "Next" at bounding box center [1023, 632] width 54 height 16
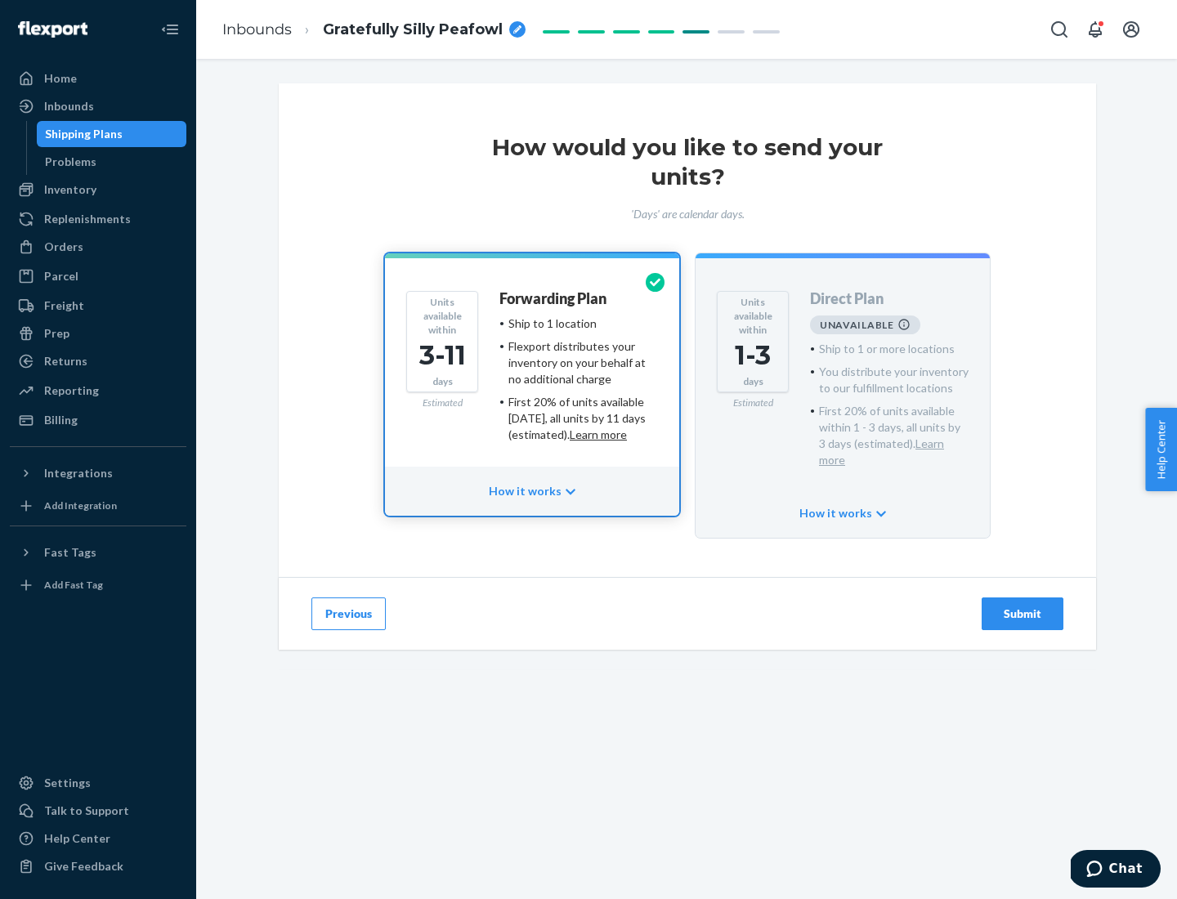
click at [554, 298] on h4 "Forwarding Plan" at bounding box center [552, 299] width 107 height 16
click at [1023, 606] on div "Submit" at bounding box center [1023, 614] width 54 height 16
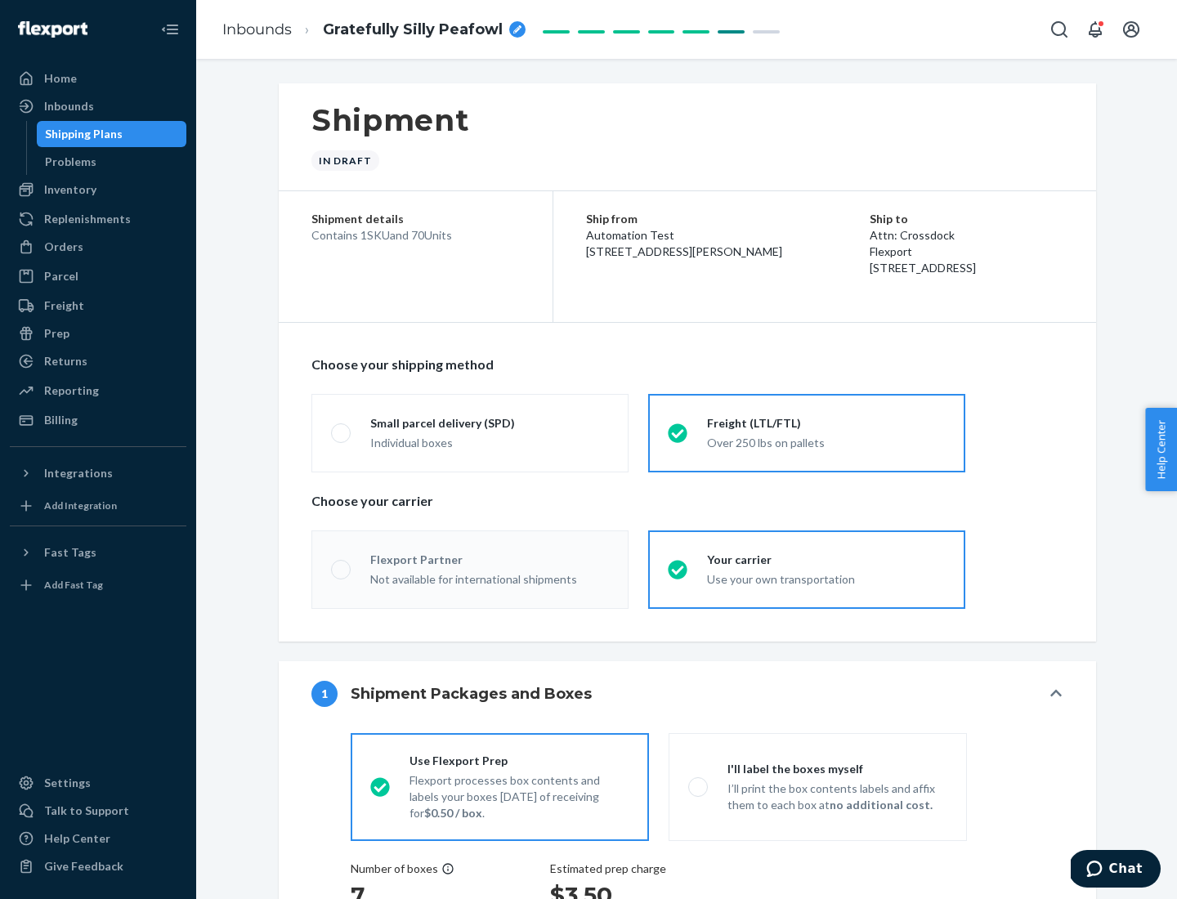
radio input "true"
radio input "false"
radio input "true"
radio input "false"
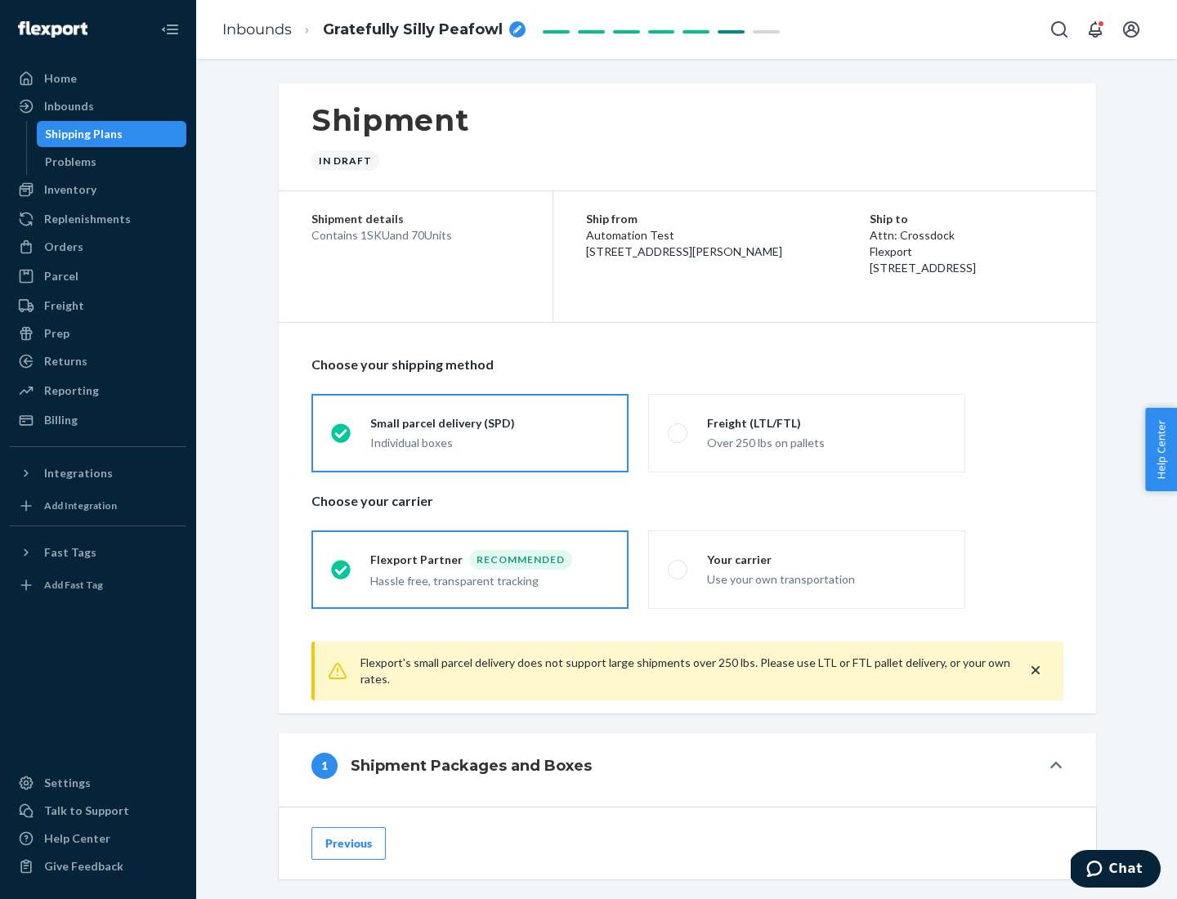
click at [807, 432] on div "Over 250 lbs on pallets" at bounding box center [826, 442] width 239 height 20
click at [678, 432] on input "Freight (LTL/FTL) Over 250 lbs on pallets" at bounding box center [673, 433] width 11 height 11
radio input "true"
radio input "false"
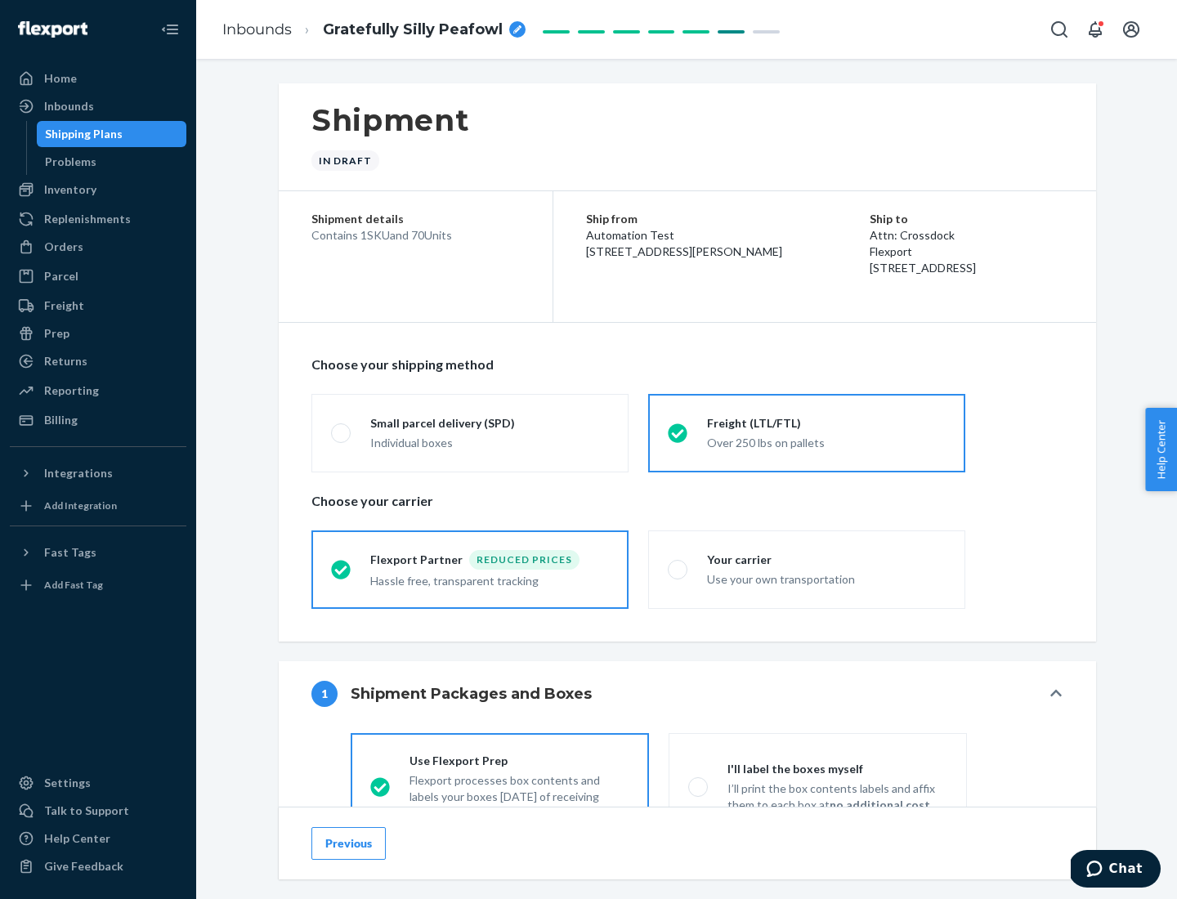
scroll to position [91, 0]
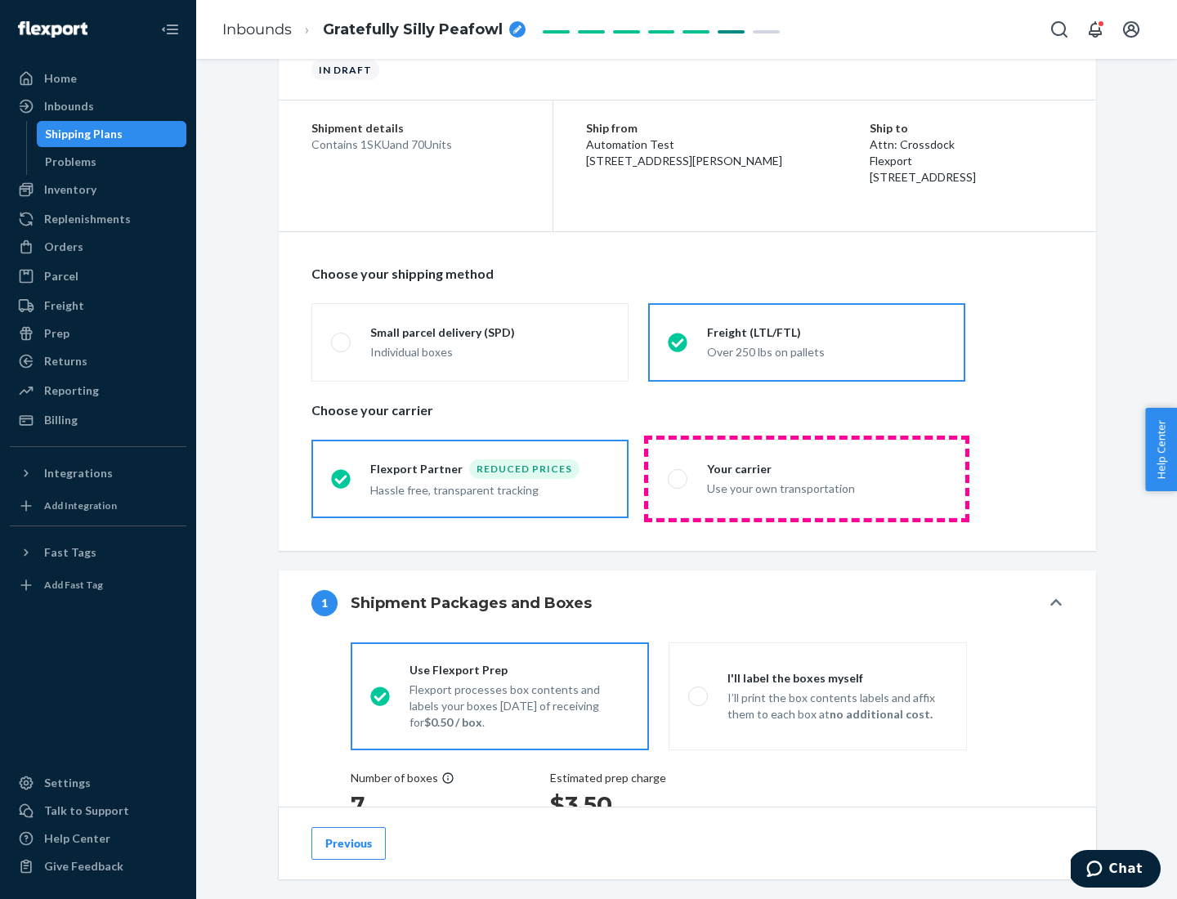
click at [807, 478] on div "Use your own transportation" at bounding box center [826, 487] width 239 height 20
click at [678, 478] on input "Your carrier Use your own transportation" at bounding box center [673, 478] width 11 height 11
radio input "true"
radio input "false"
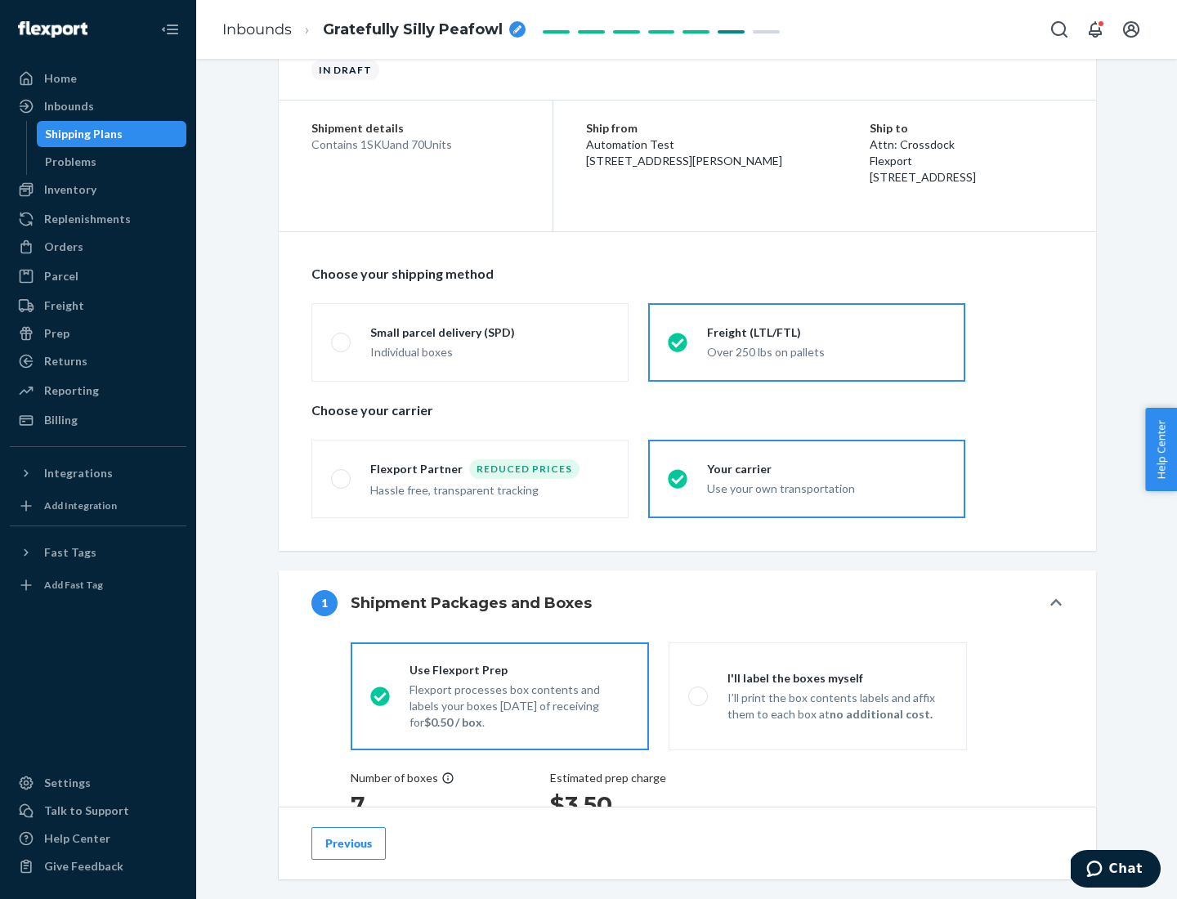
scroll to position [308, 0]
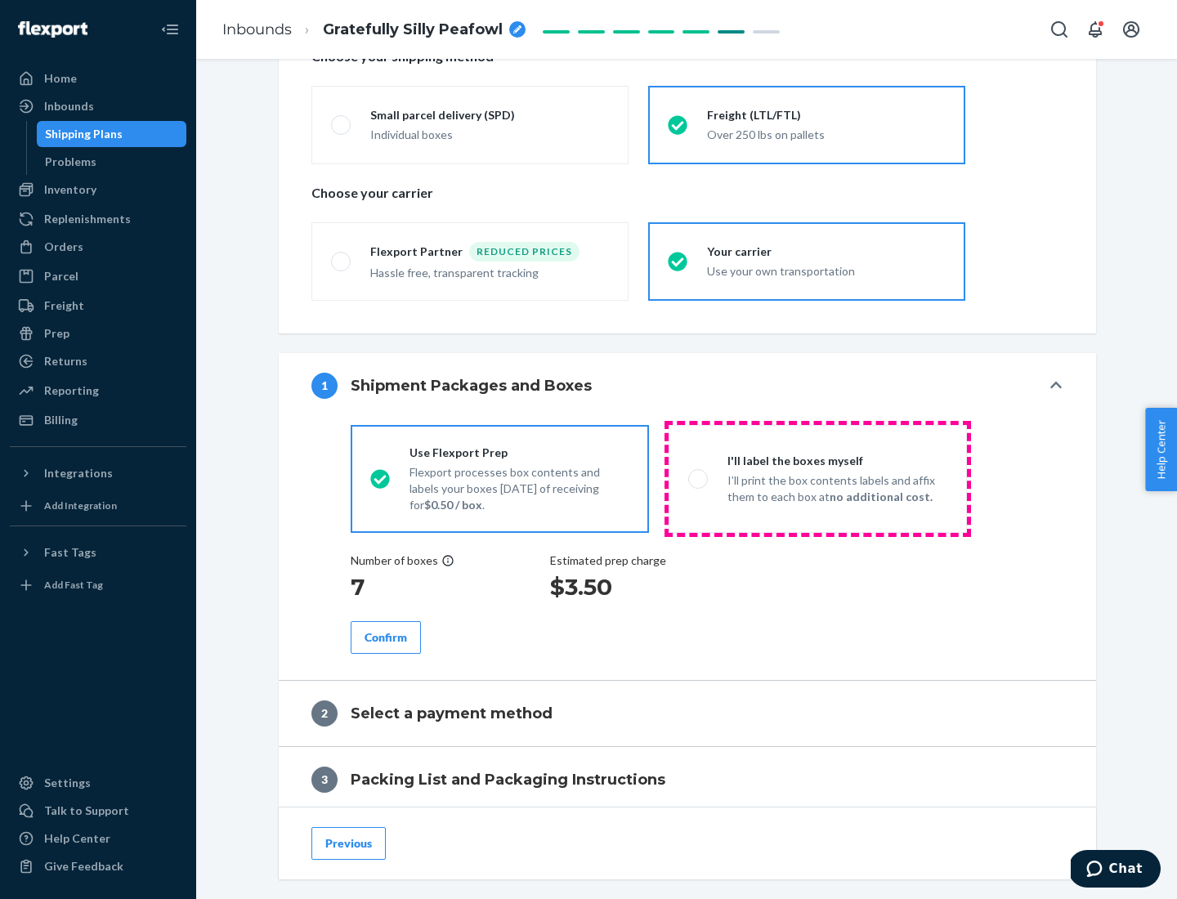
click at [817, 478] on p "I’ll print the box contents labels and affix them to each box at no additional …" at bounding box center [838, 488] width 220 height 33
click at [699, 478] on input "I'll label the boxes myself I’ll print the box contents labels and affix them t…" at bounding box center [693, 478] width 11 height 11
radio input "true"
radio input "false"
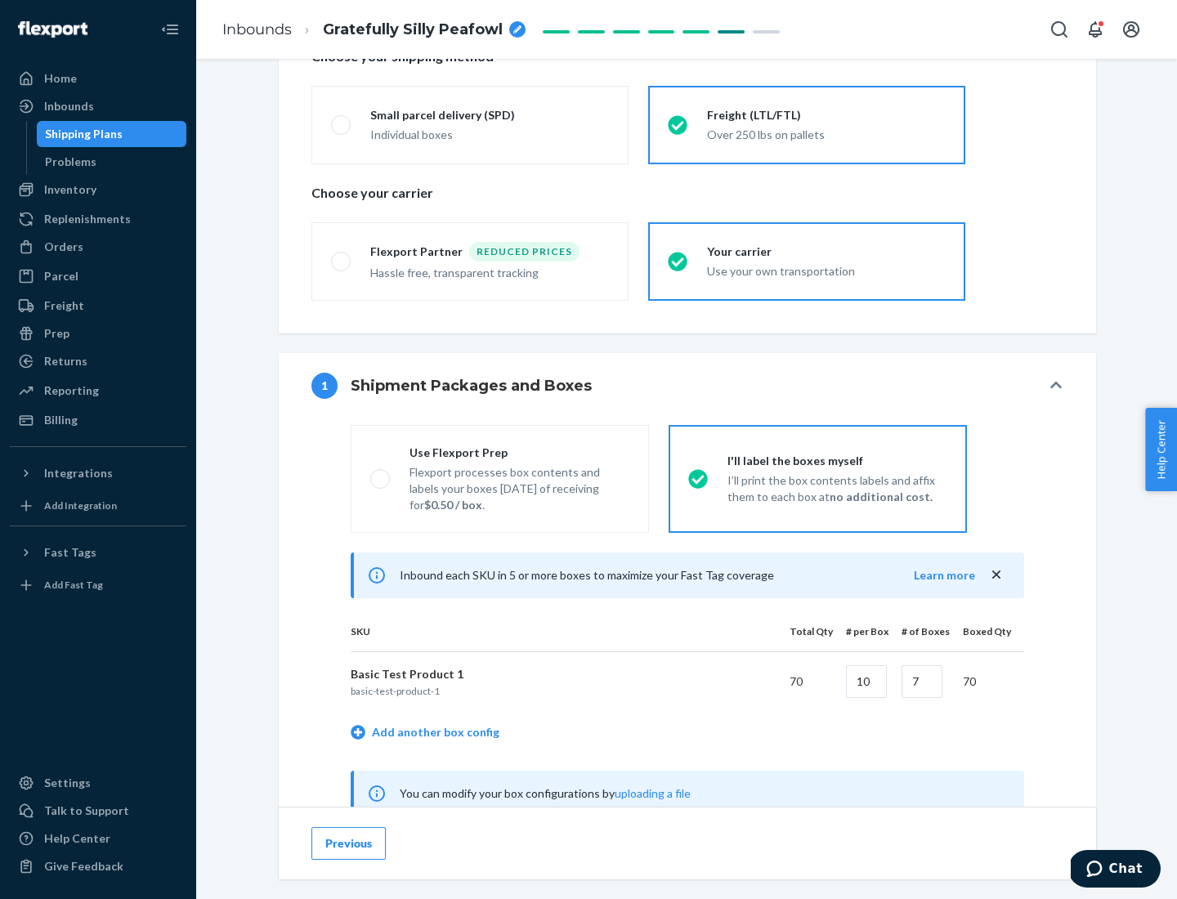
scroll to position [511, 0]
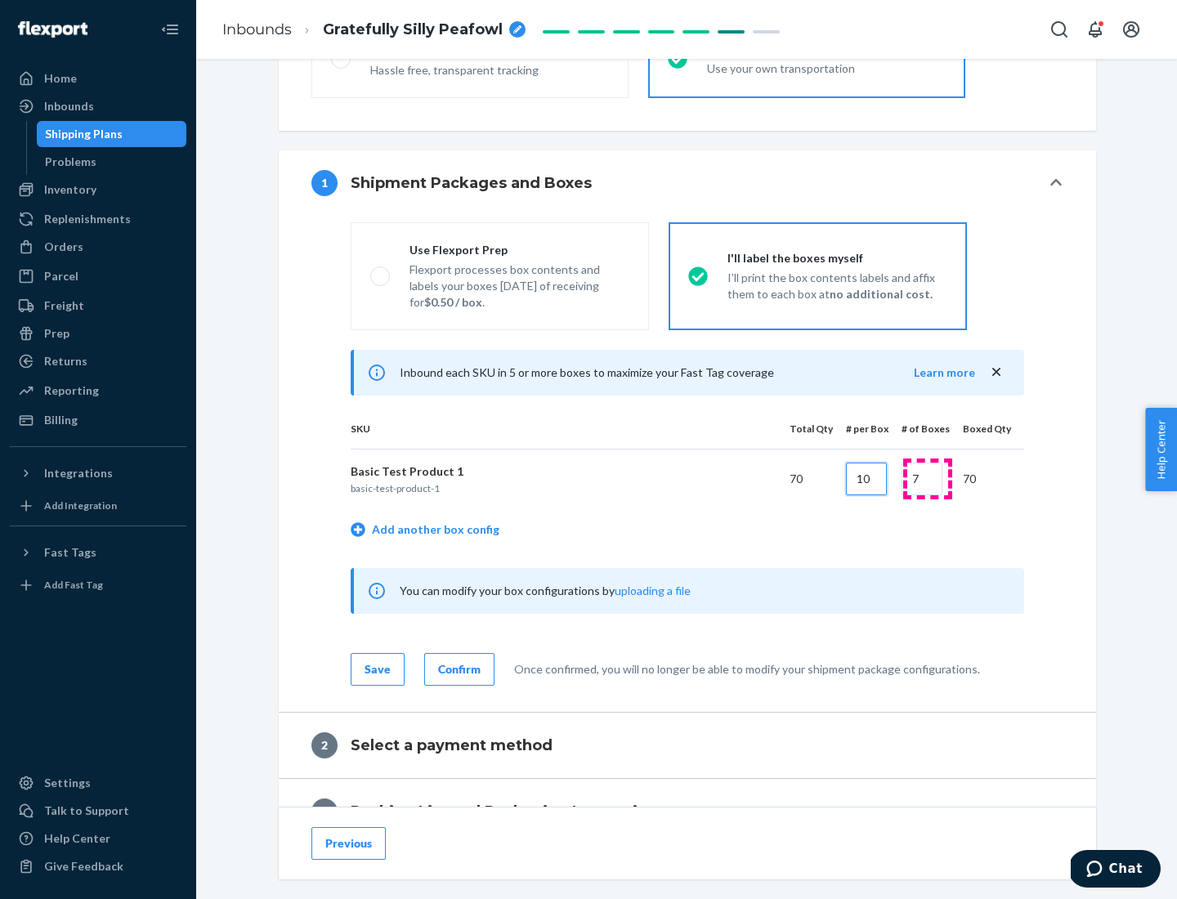
type input "10"
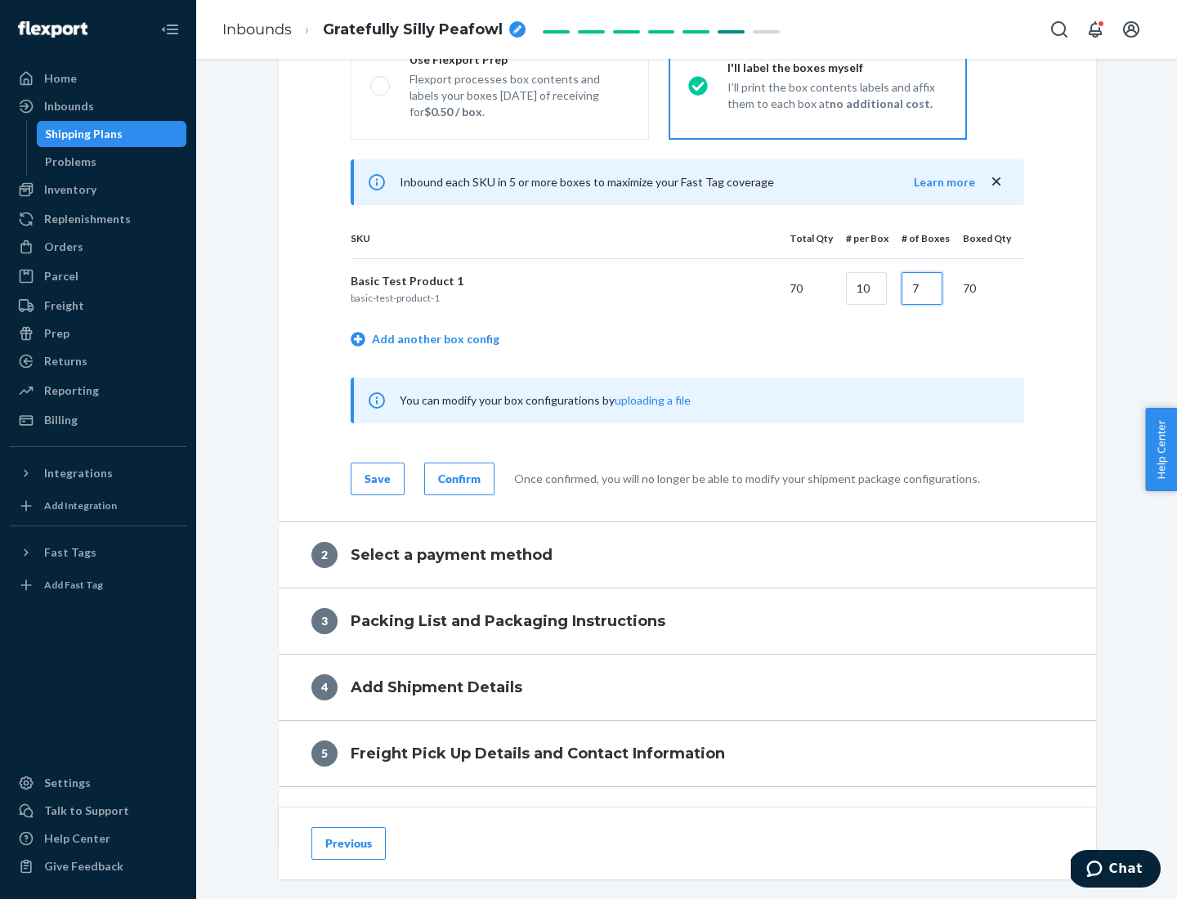
type input "7"
click at [457, 478] on div "Confirm" at bounding box center [459, 479] width 43 height 16
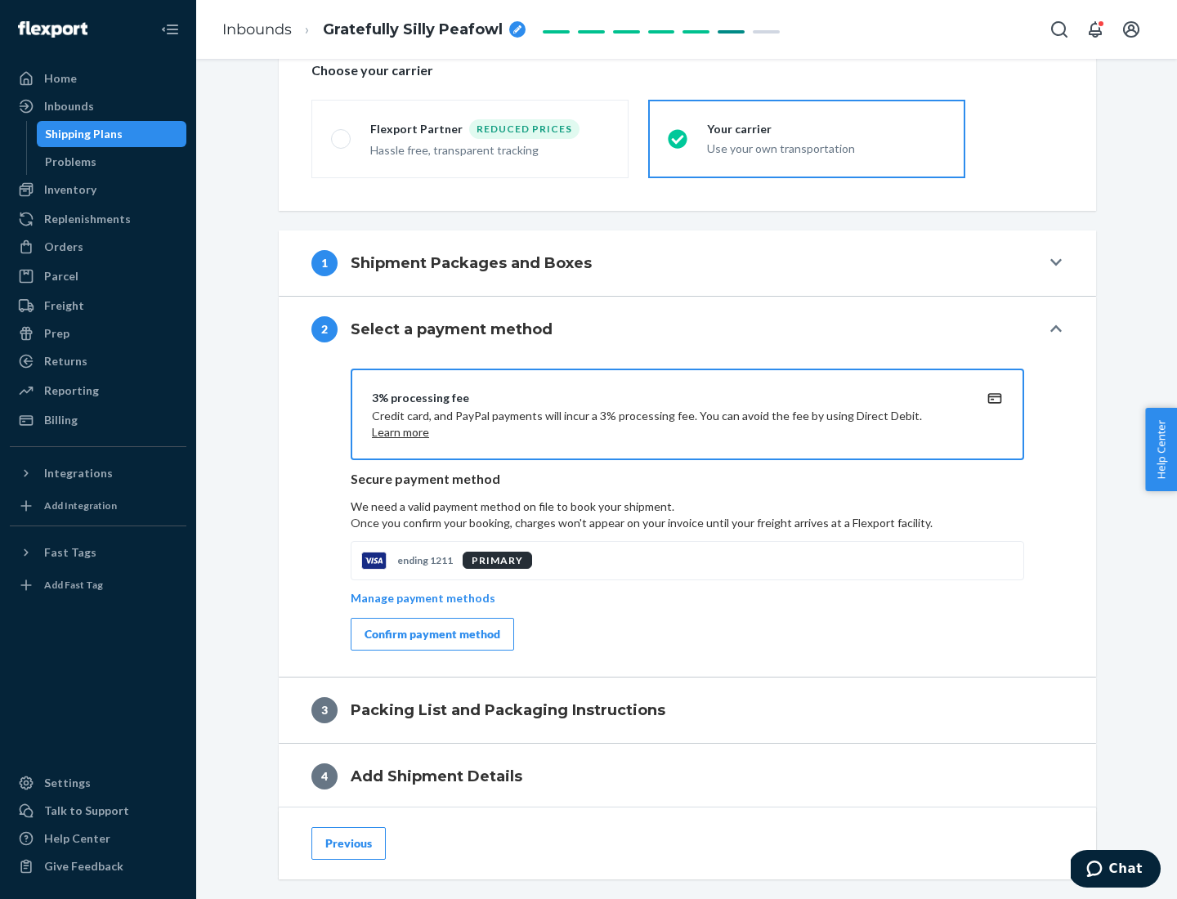
scroll to position [586, 0]
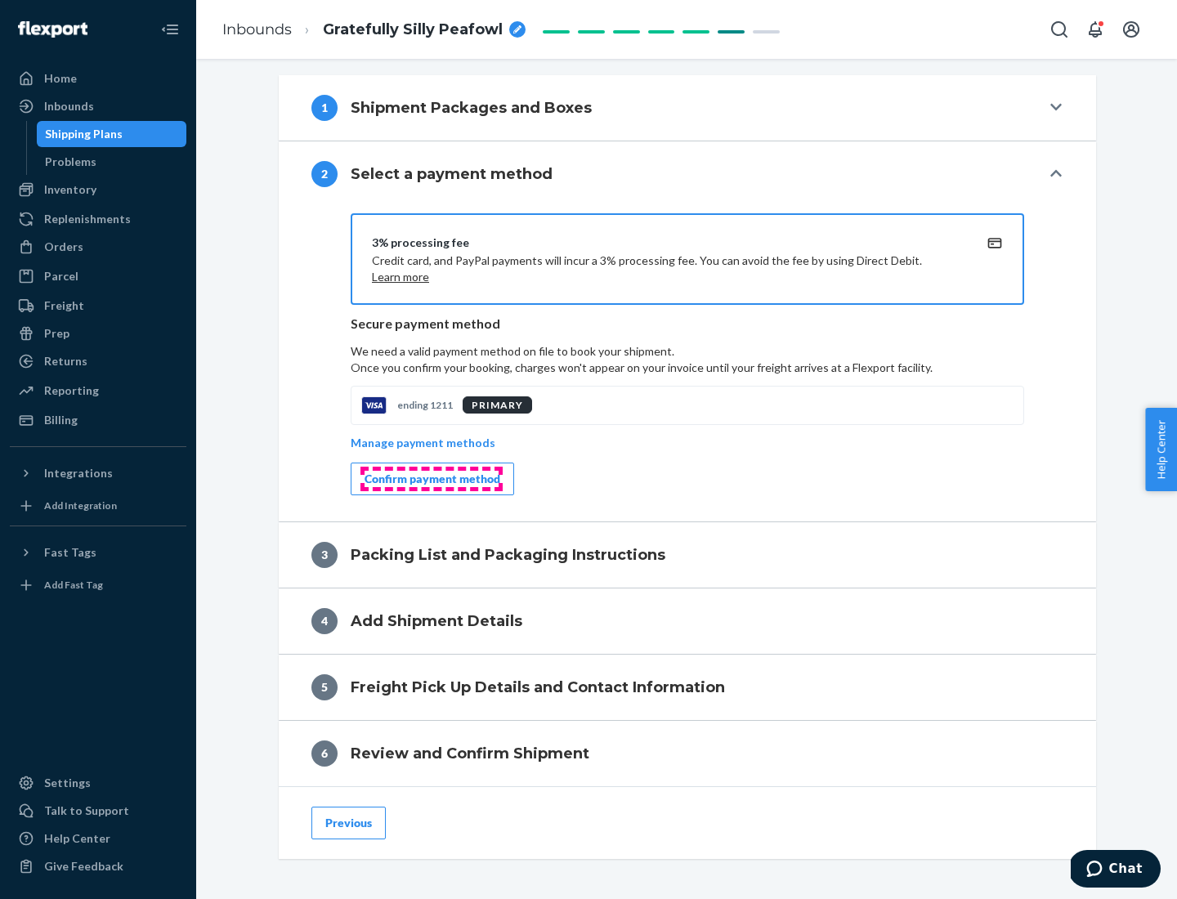
click at [431, 479] on div "Confirm payment method" at bounding box center [433, 479] width 136 height 16
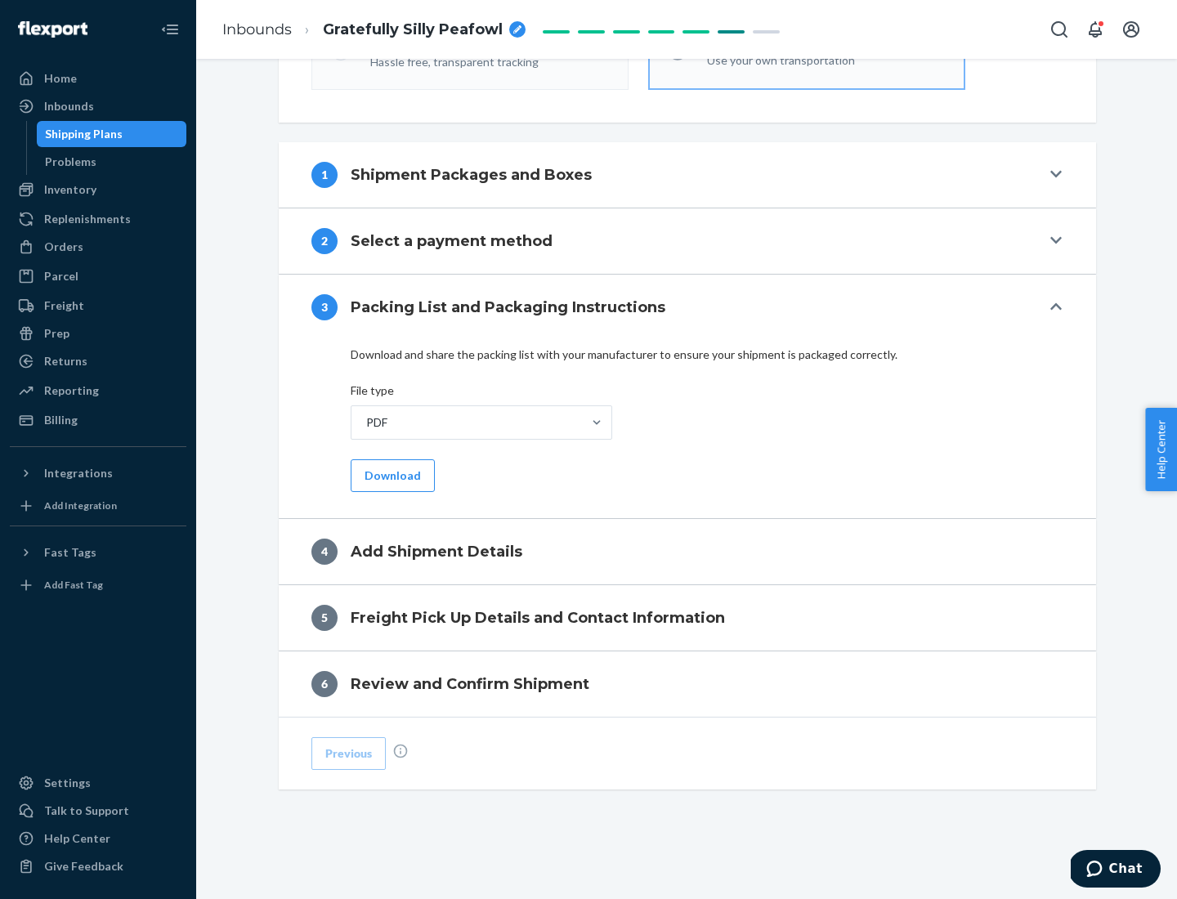
scroll to position [516, 0]
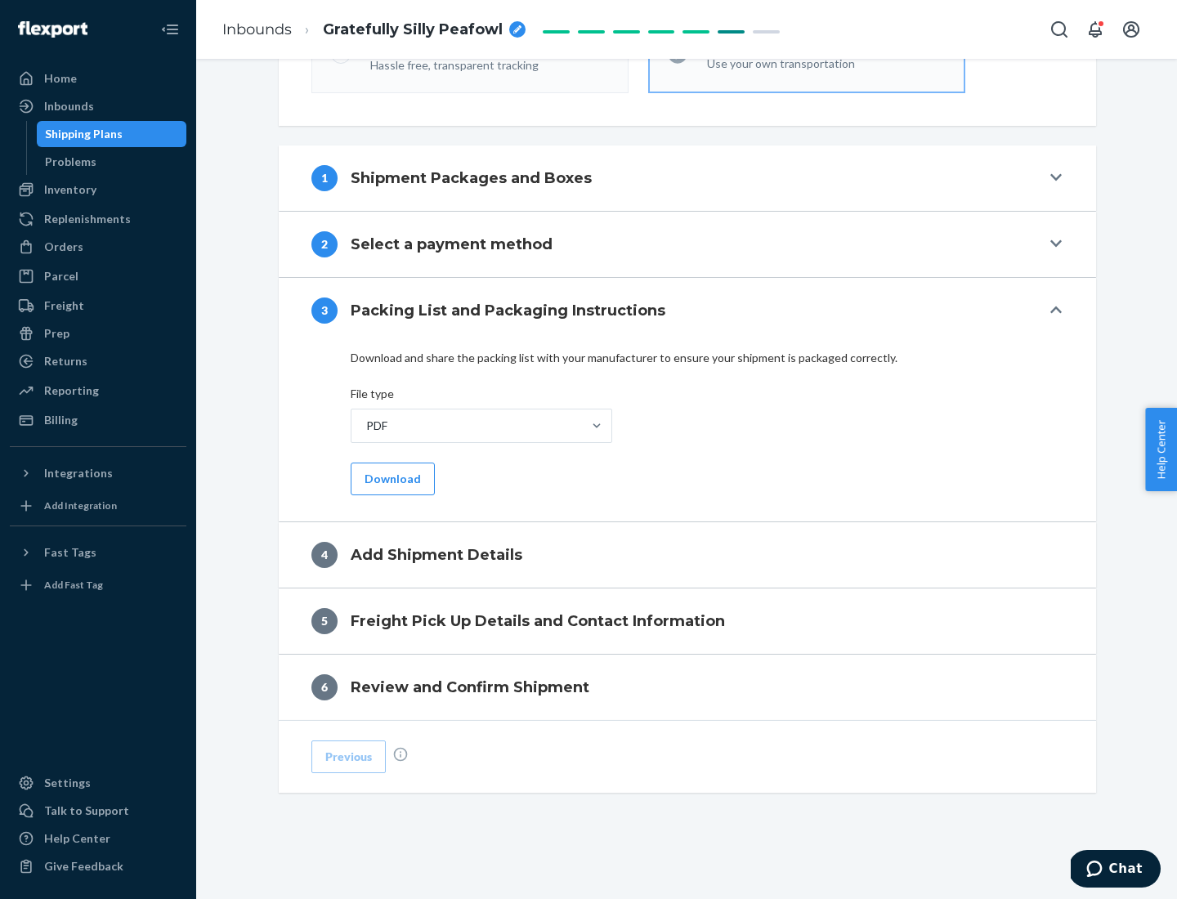
click at [391, 478] on button "Download" at bounding box center [393, 479] width 84 height 33
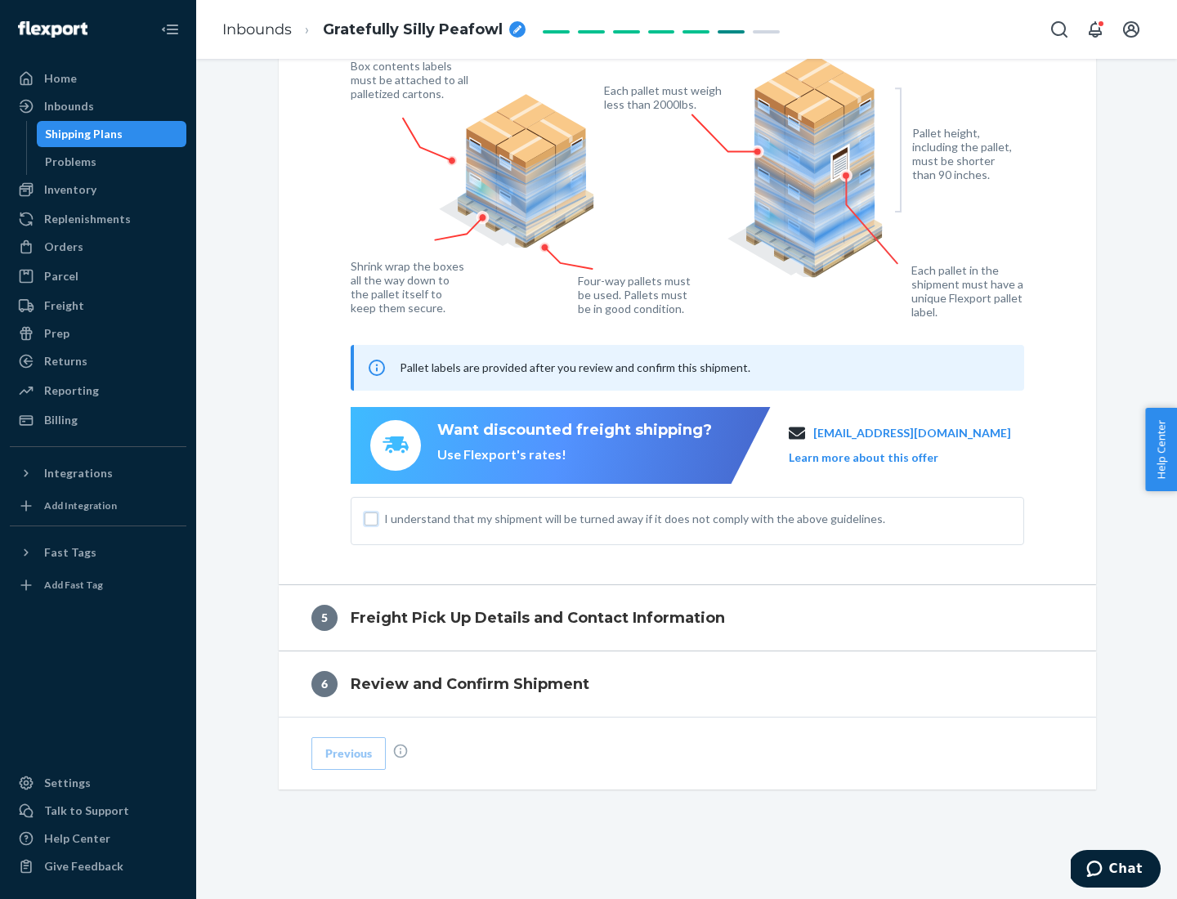
click at [371, 518] on input "I understand that my shipment will be turned away if it does not comply with th…" at bounding box center [371, 519] width 13 height 13
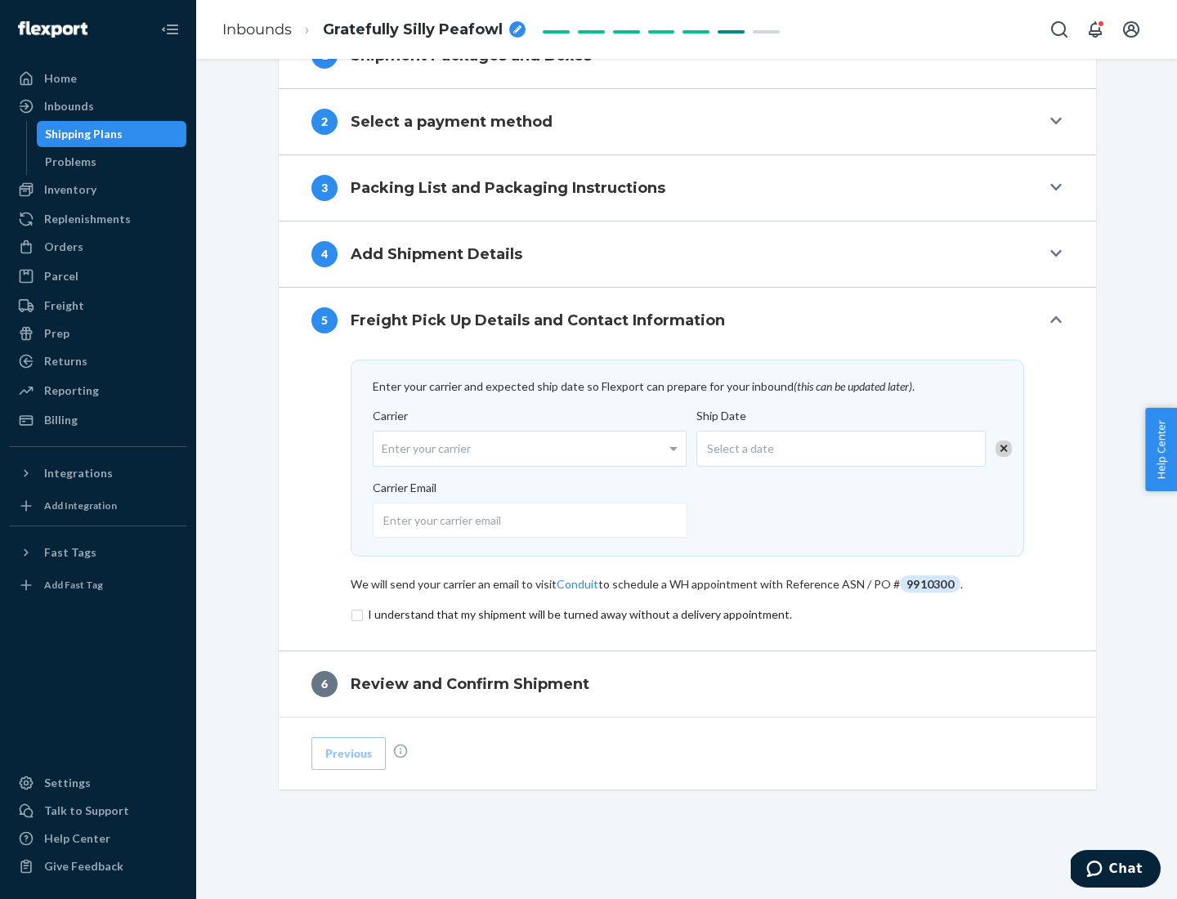
scroll to position [638, 0]
click at [687, 614] on input "checkbox" at bounding box center [688, 615] width 674 height 20
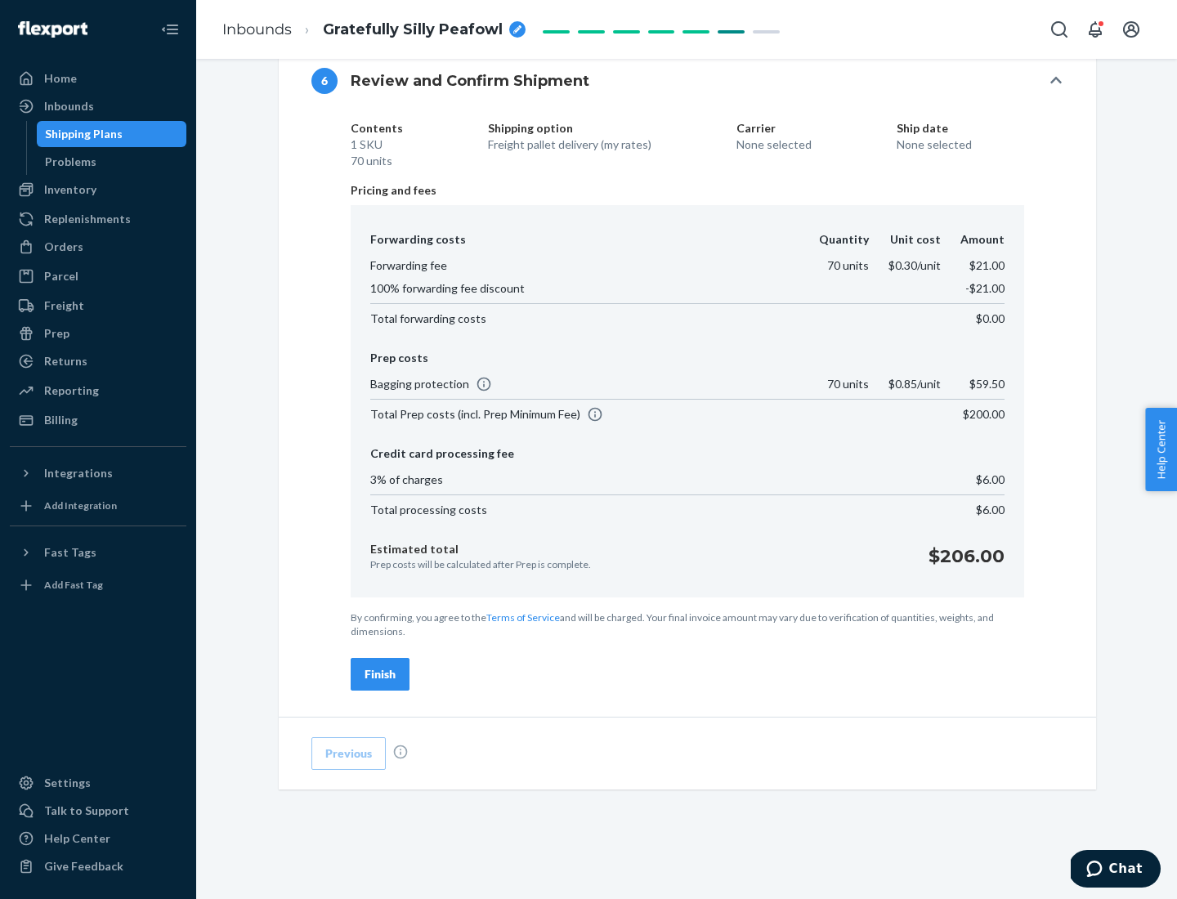
click at [380, 674] on div "Finish" at bounding box center [380, 674] width 31 height 16
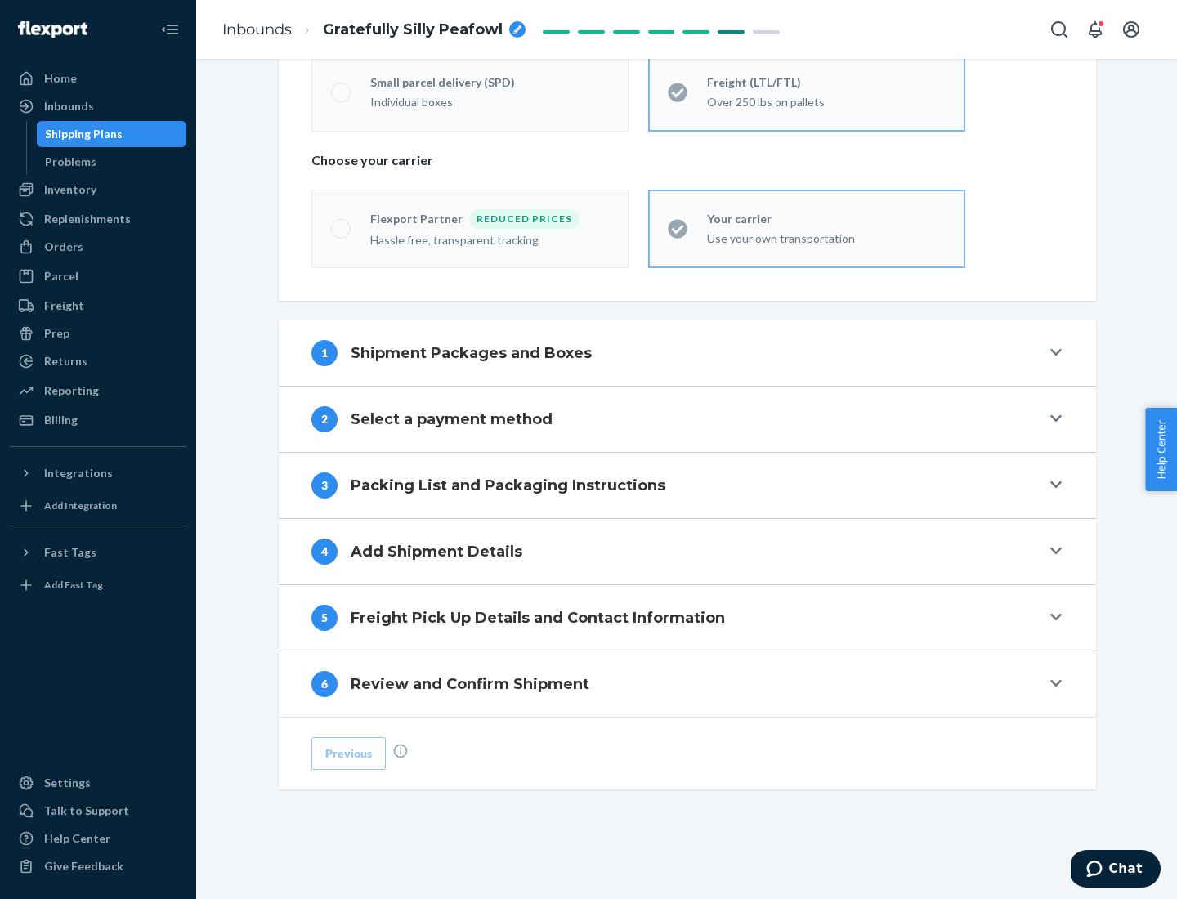
scroll to position [341, 0]
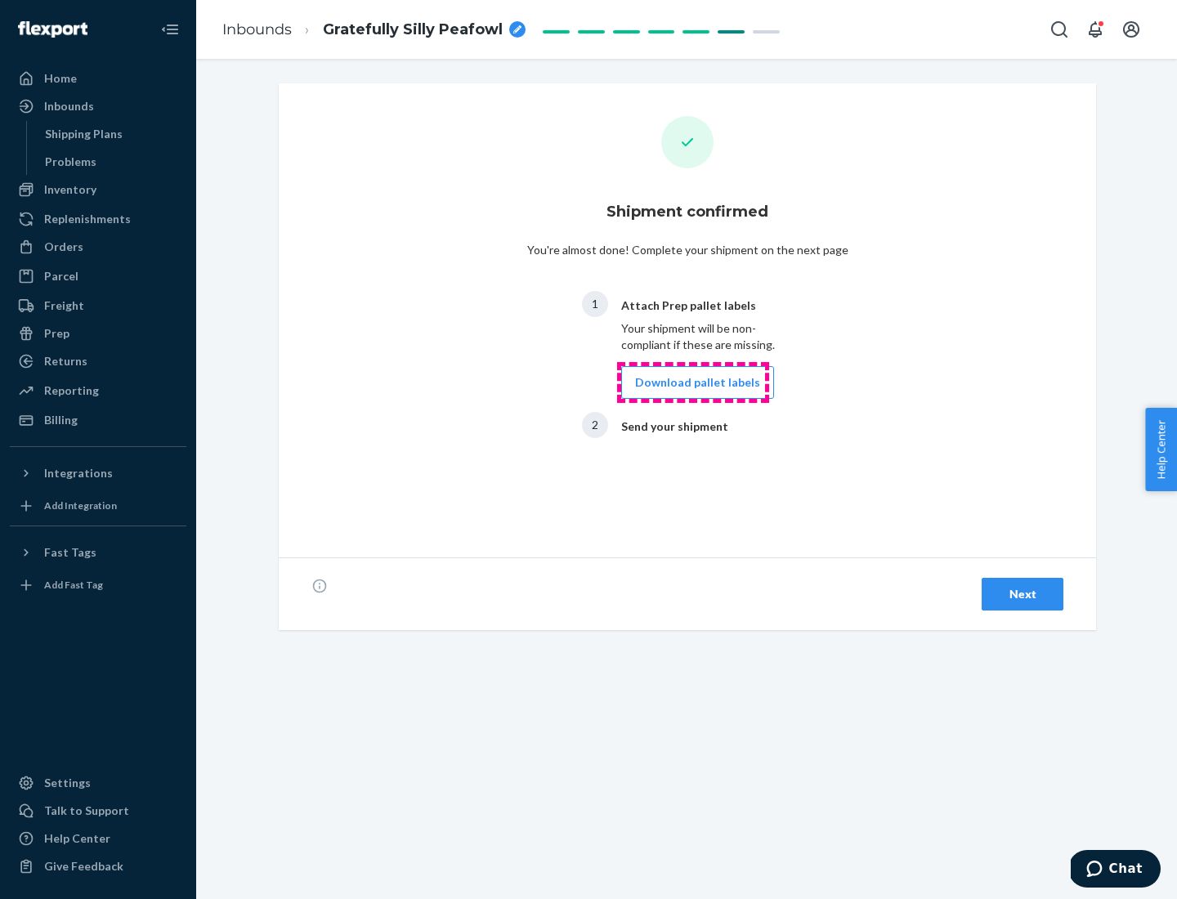
click at [693, 383] on button "Download pallet labels" at bounding box center [697, 382] width 153 height 33
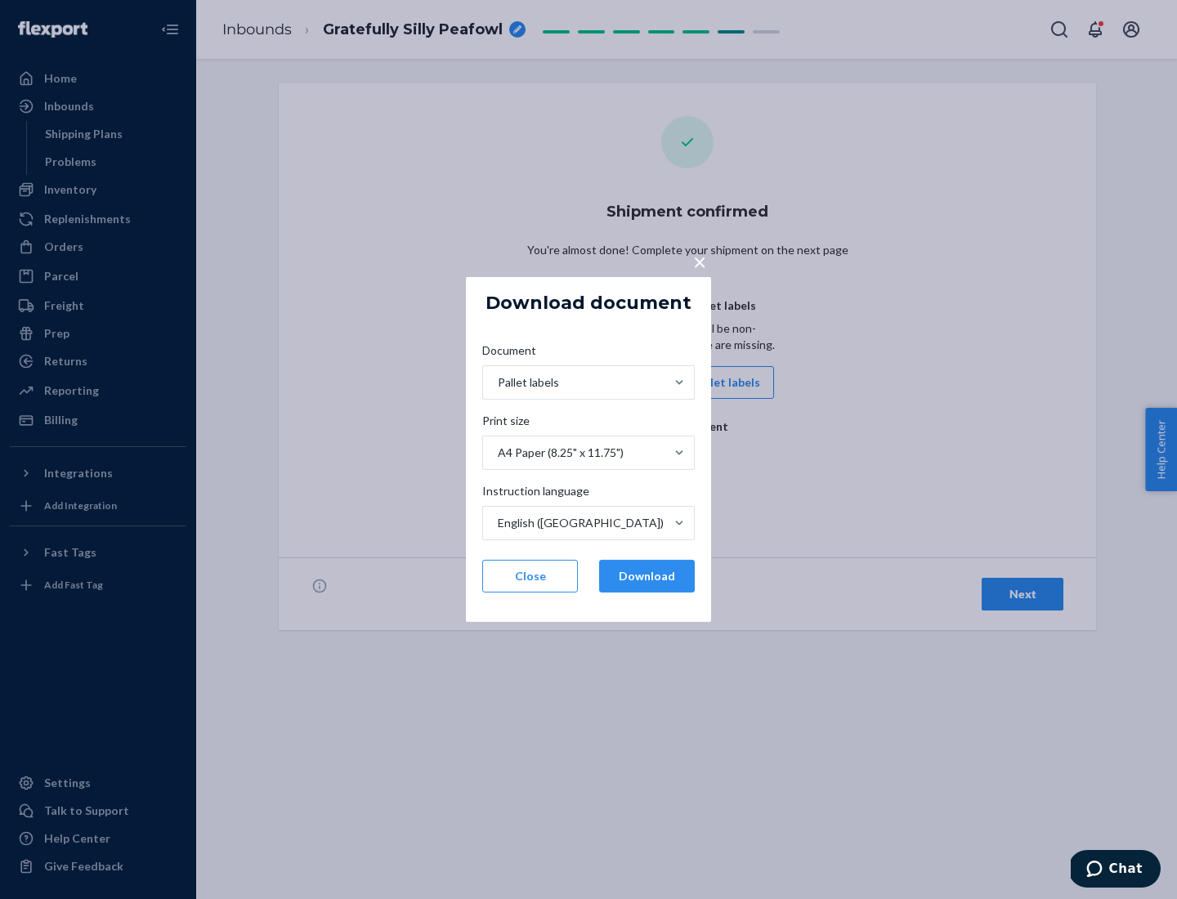
click at [647, 576] on button "Download" at bounding box center [647, 576] width 96 height 33
click at [699, 261] on span "×" at bounding box center [699, 262] width 13 height 28
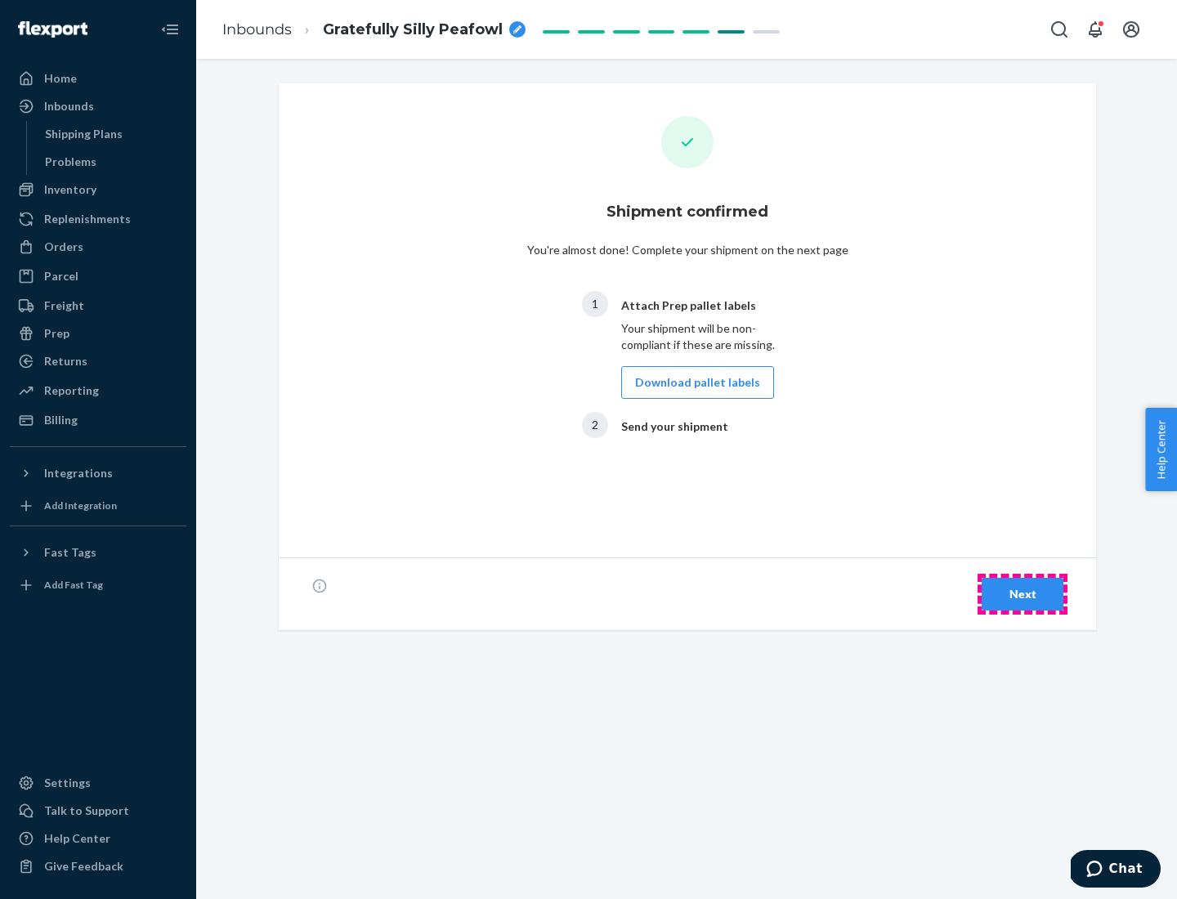
click at [1023, 594] on div "Next" at bounding box center [1023, 594] width 54 height 16
